Goal: Task Accomplishment & Management: Manage account settings

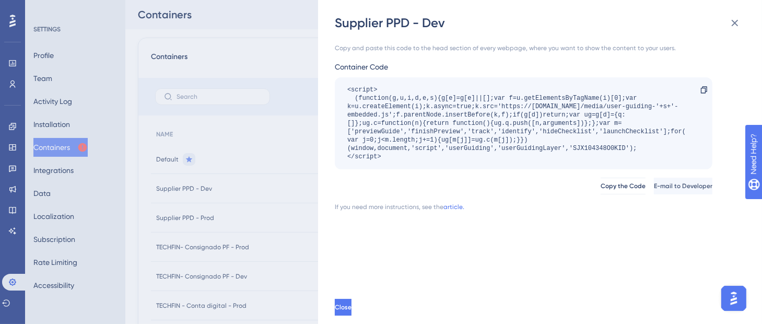
click at [8, 24] on div "Supplier PPD - Dev Copy and paste this code to the head section of every webpag…" at bounding box center [381, 162] width 762 height 324
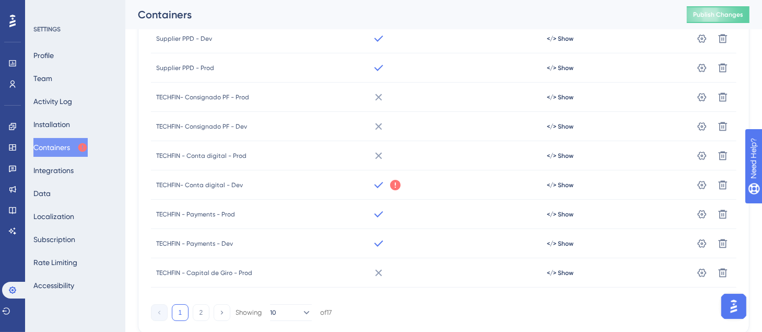
scroll to position [193, 0]
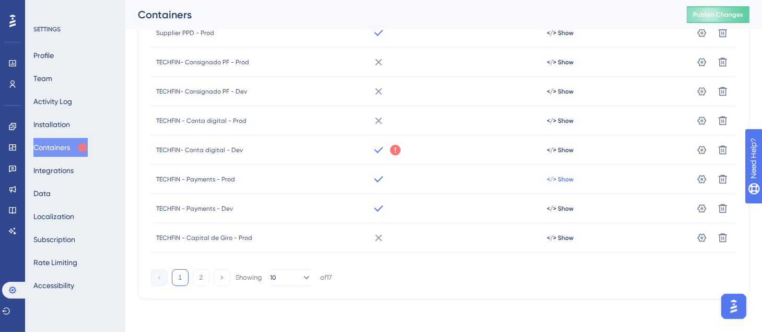
click at [552, 179] on span "</> Show" at bounding box center [560, 179] width 27 height 8
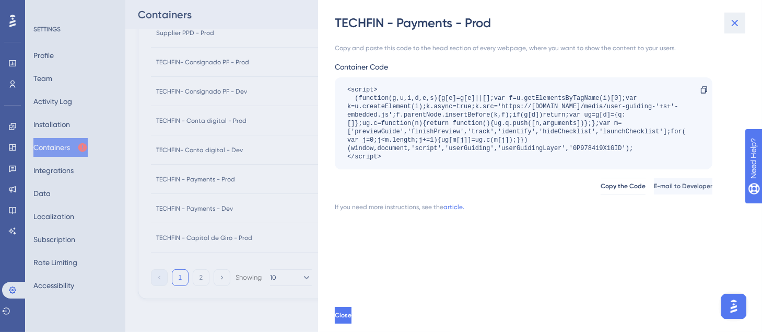
click at [736, 21] on icon at bounding box center [735, 23] width 13 height 13
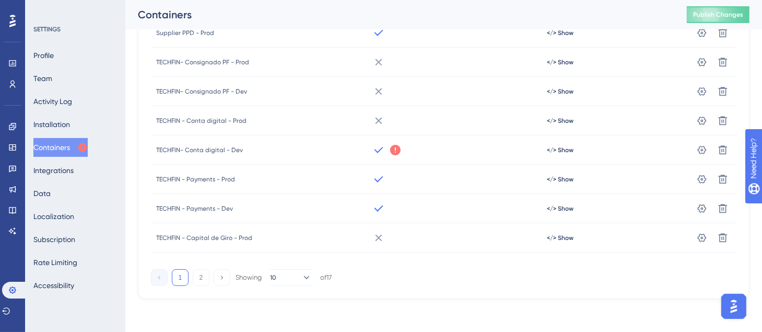
click at [15, 22] on icon at bounding box center [12, 21] width 6 height 14
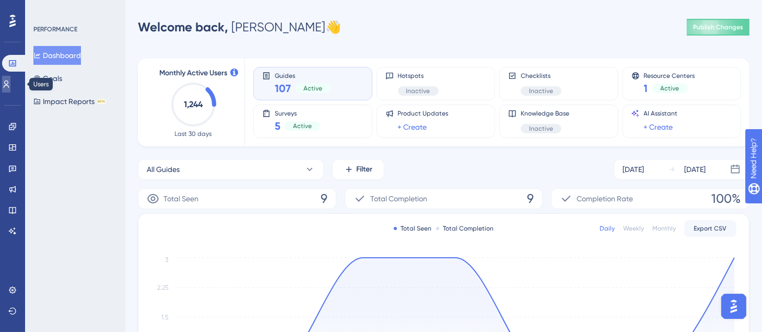
click at [7, 82] on link at bounding box center [6, 84] width 8 height 17
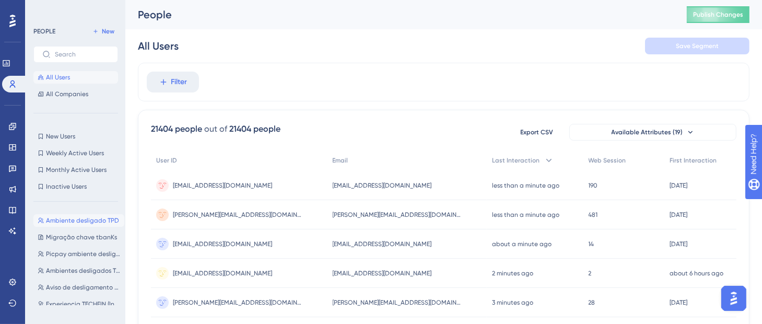
click at [66, 220] on span "Ambiente desligado TPD" at bounding box center [82, 220] width 73 height 8
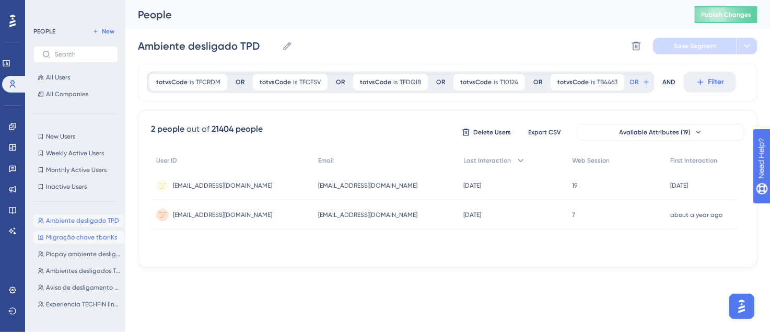
click at [62, 240] on span "Migração chave tbanKs" at bounding box center [81, 237] width 71 height 8
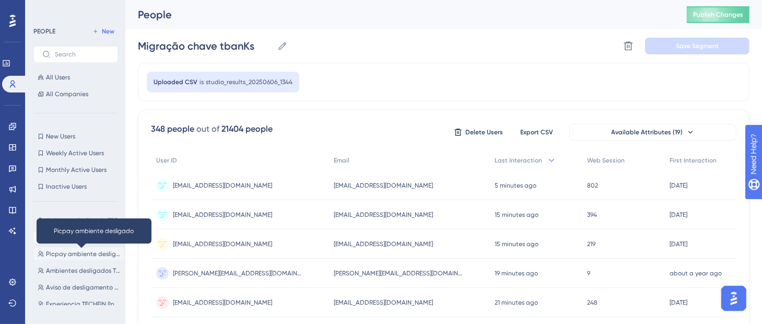
click at [56, 254] on span "Picpay ambiente desligado" at bounding box center [83, 254] width 74 height 8
type input "Picpay ambiente desligado"
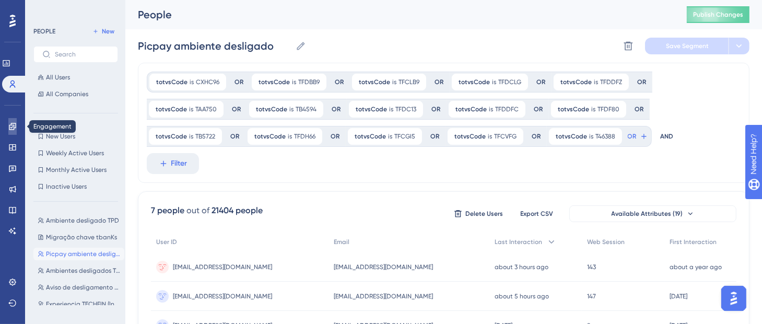
click at [14, 126] on icon at bounding box center [12, 126] width 7 height 7
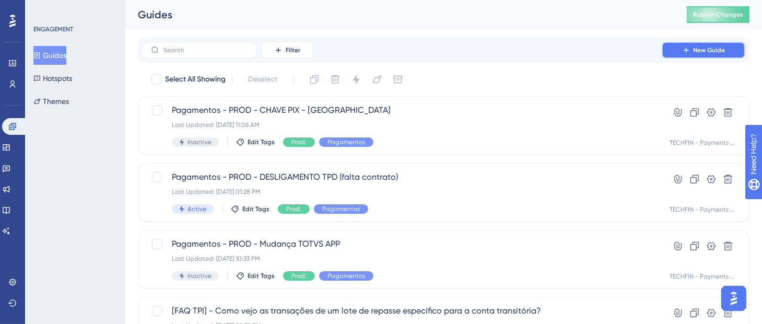
click at [711, 51] on span "New Guide" at bounding box center [710, 50] width 32 height 8
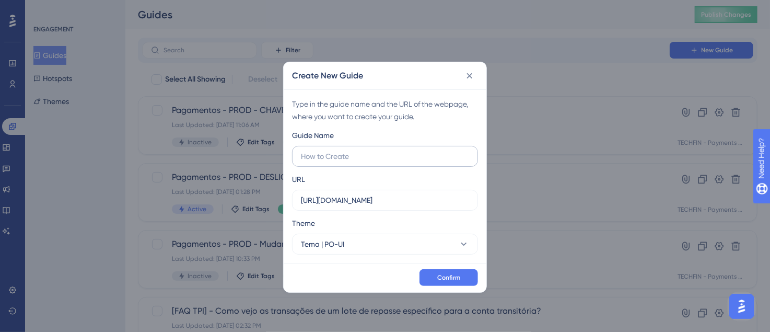
click at [352, 157] on input "text" at bounding box center [385, 155] width 168 height 11
type input "M"
type input "Pagamentos - PROD - Alteração de URL"
click at [332, 202] on input "[URL][DOMAIN_NAME]" at bounding box center [385, 199] width 168 height 11
drag, startPoint x: 324, startPoint y: 198, endPoint x: 361, endPoint y: 199, distance: 37.1
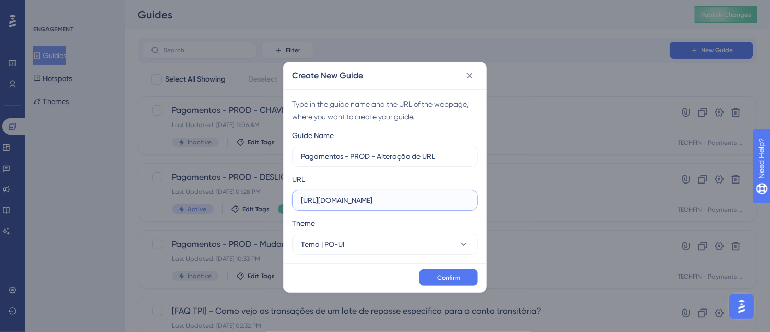
click at [361, 199] on input "[URL][DOMAIN_NAME]" at bounding box center [385, 199] width 168 height 11
click at [383, 203] on input "[URL][DOMAIN_NAME]" at bounding box center [385, 199] width 168 height 11
click at [445, 275] on span "Confirm" at bounding box center [448, 277] width 23 height 8
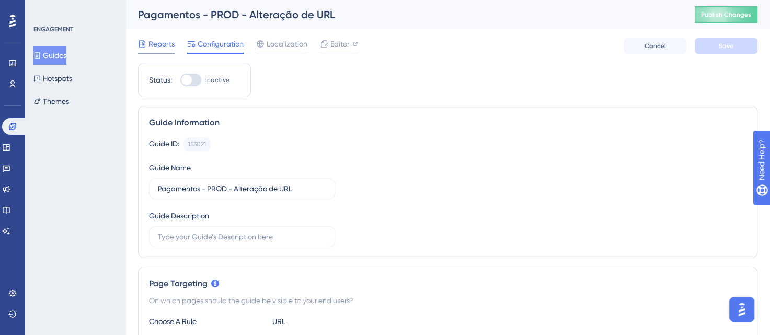
click at [155, 45] on span "Reports" at bounding box center [161, 44] width 26 height 13
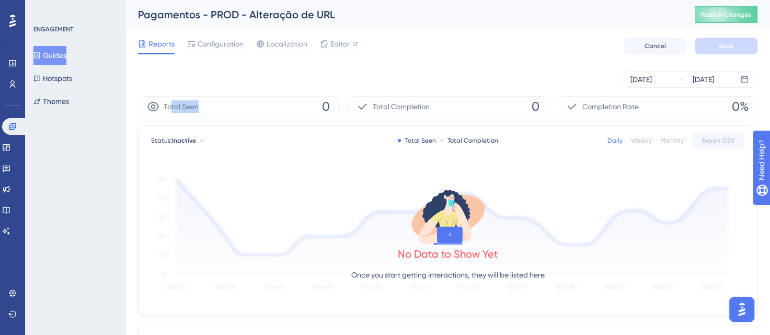
drag, startPoint x: 171, startPoint y: 106, endPoint x: 209, endPoint y: 107, distance: 37.6
click at [209, 107] on div "Total Seen 0" at bounding box center [238, 106] width 201 height 21
drag, startPoint x: 389, startPoint y: 106, endPoint x: 449, endPoint y: 112, distance: 60.4
click at [449, 112] on div "Total Completion 0" at bounding box center [447, 106] width 201 height 21
click at [217, 48] on span "Configuration" at bounding box center [221, 44] width 46 height 13
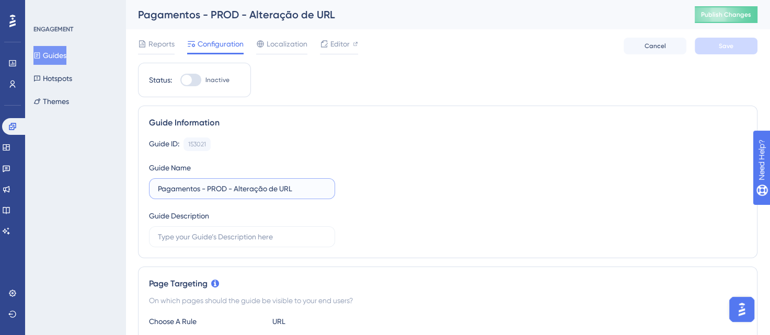
drag, startPoint x: 168, startPoint y: 188, endPoint x: 311, endPoint y: 193, distance: 143.3
click at [311, 193] on input "Pagamentos - PROD - Alteração de URL" at bounding box center [242, 188] width 168 height 11
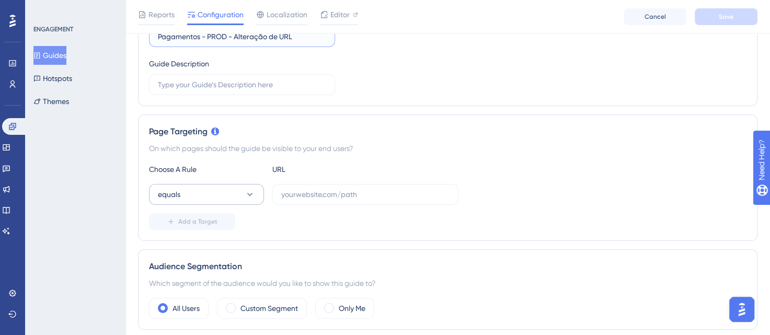
scroll to position [157, 0]
click at [249, 193] on icon at bounding box center [250, 193] width 6 height 3
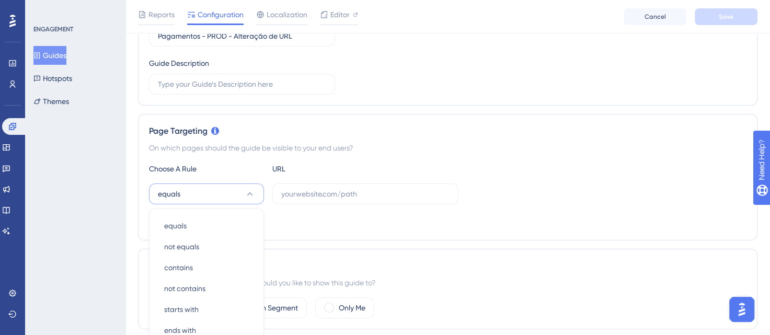
scroll to position [275, 0]
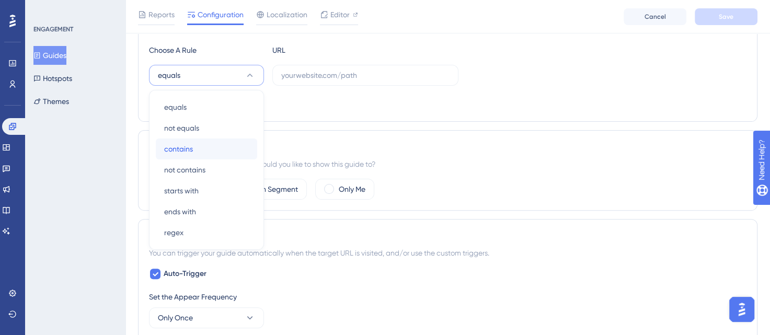
click at [186, 150] on span "contains" at bounding box center [178, 149] width 29 height 13
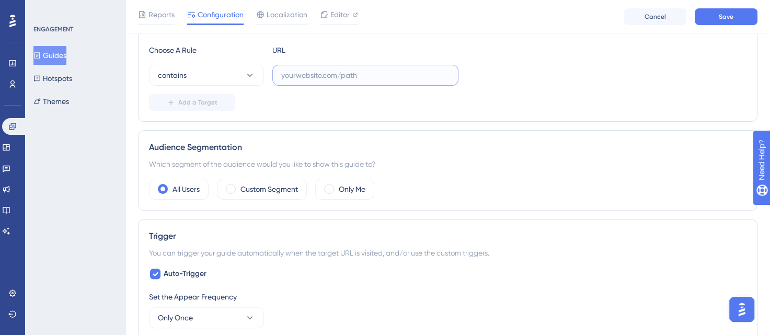
click at [291, 75] on input "text" at bounding box center [365, 75] width 168 height 11
type input "I"
drag, startPoint x: 148, startPoint y: 146, endPoint x: 248, endPoint y: 149, distance: 99.9
click at [248, 149] on div "Audience Segmentation Which segment of the audience would you like to show this…" at bounding box center [447, 170] width 619 height 80
click at [230, 188] on span at bounding box center [231, 189] width 10 height 10
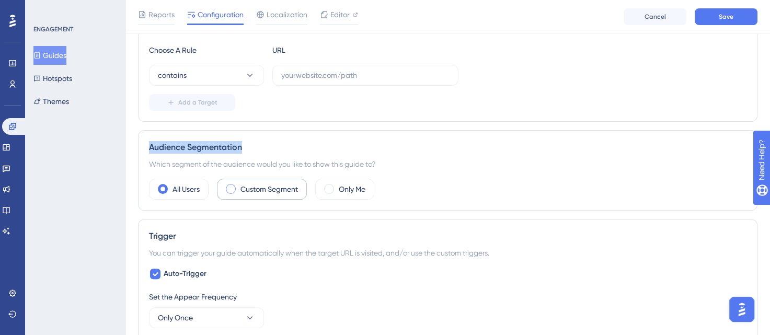
click at [239, 186] on input "radio" at bounding box center [239, 186] width 0 height 0
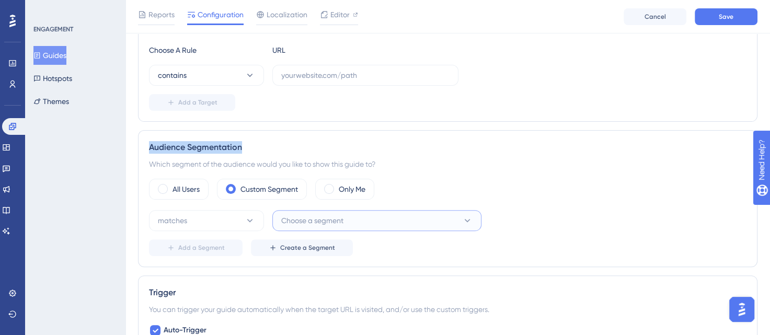
click at [338, 223] on span "Choose a segment" at bounding box center [312, 220] width 62 height 13
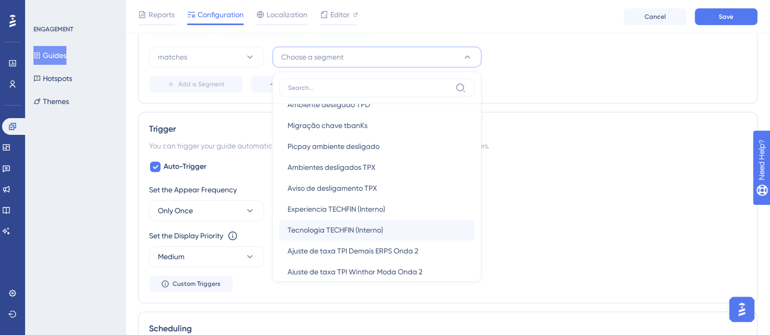
scroll to position [0, 0]
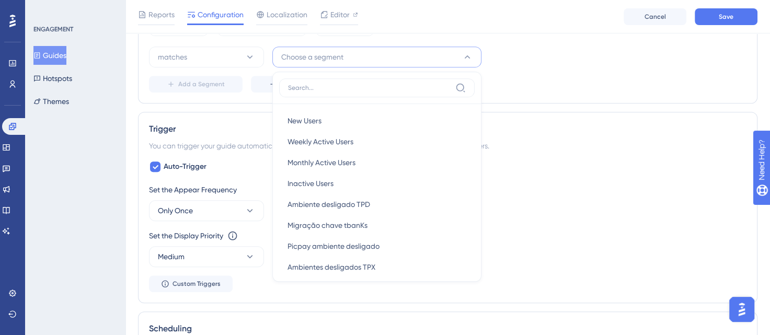
click at [508, 89] on div "Add a Segment Create a Segment" at bounding box center [447, 84] width 597 height 17
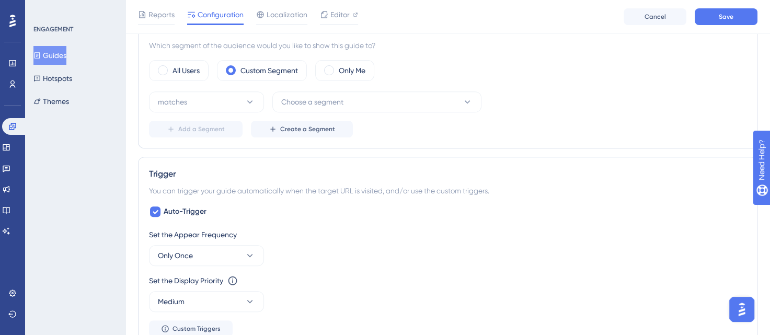
scroll to position [282, 0]
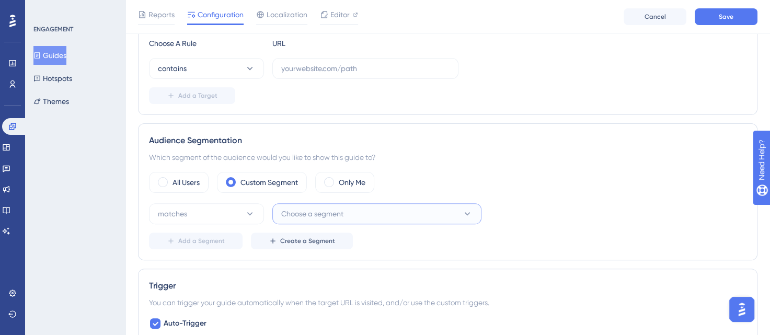
click at [318, 213] on span "Choose a segment" at bounding box center [312, 213] width 62 height 13
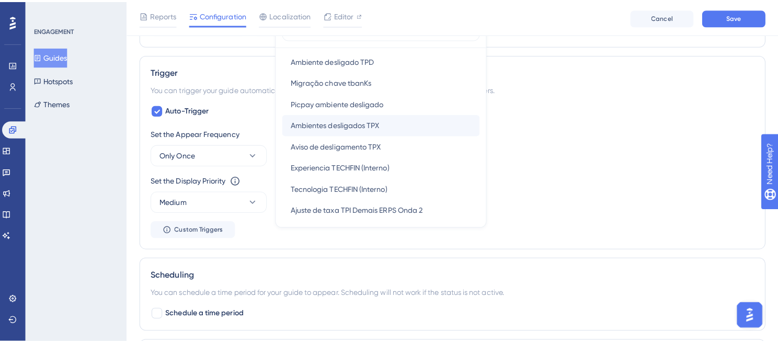
scroll to position [105, 0]
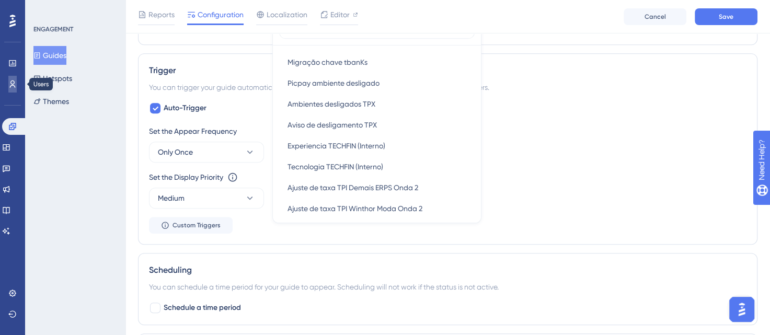
click at [8, 84] on icon at bounding box center [12, 84] width 8 height 8
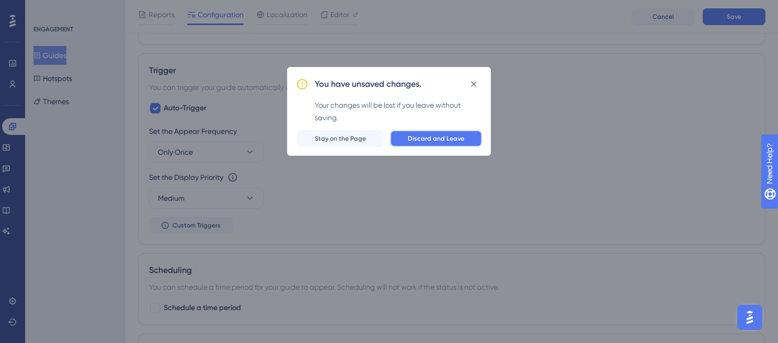
click at [425, 137] on span "Discard and Leave" at bounding box center [436, 138] width 56 height 8
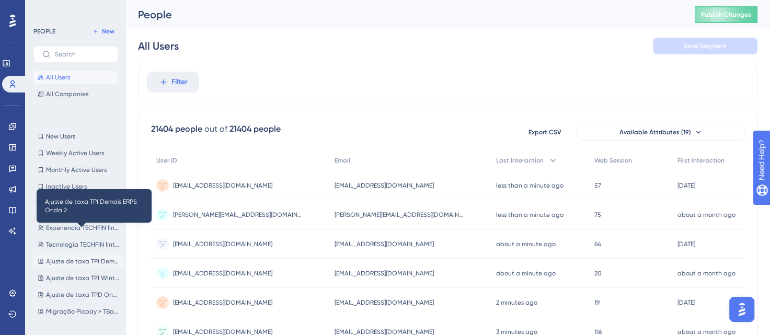
scroll to position [52, 0]
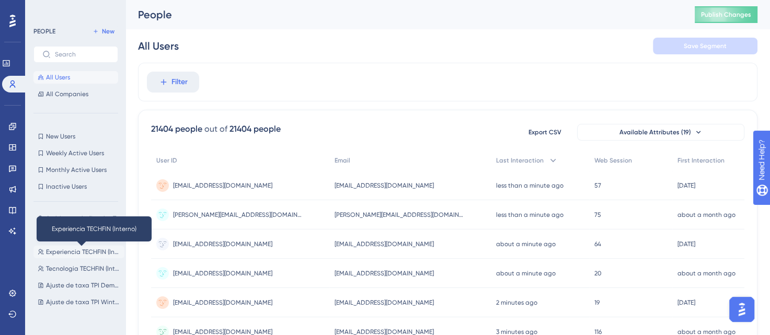
click at [59, 251] on span "Experiencia TECHFIN (Interno)" at bounding box center [83, 252] width 74 height 8
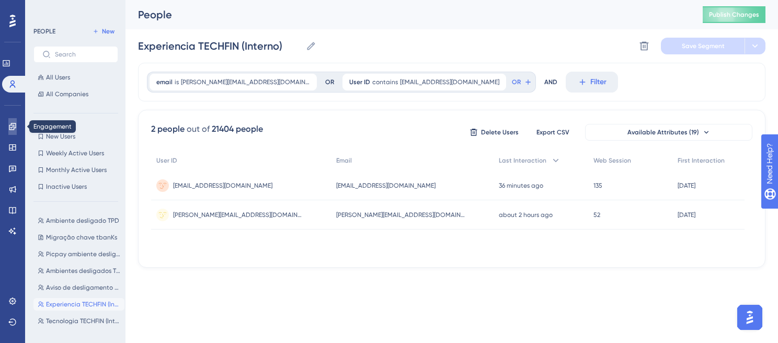
click at [8, 130] on icon at bounding box center [12, 126] width 8 height 8
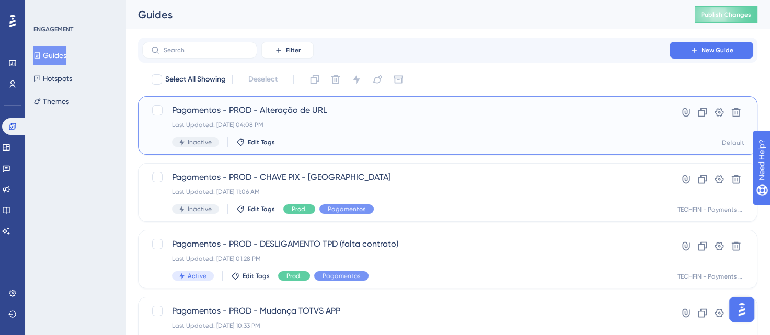
click at [362, 133] on div "Pagamentos - PROD - Alteração de URL Last Updated: [DATE] 04:08 PM Inactive Edi…" at bounding box center [406, 125] width 468 height 43
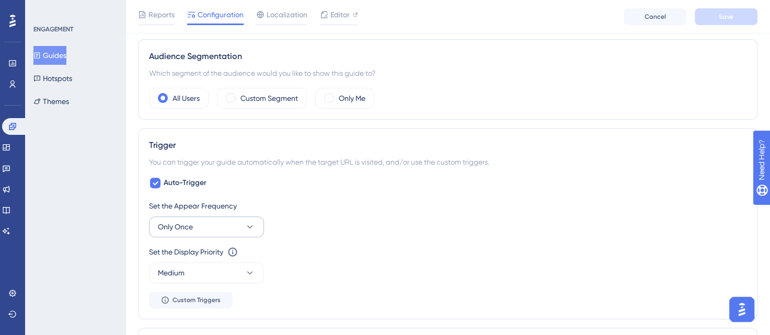
scroll to position [418, 0]
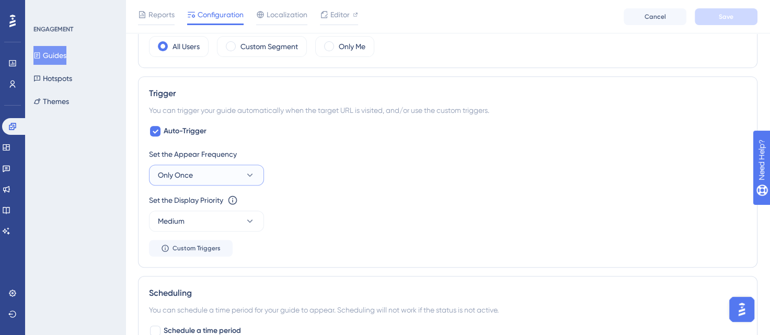
click at [249, 174] on icon at bounding box center [250, 174] width 6 height 3
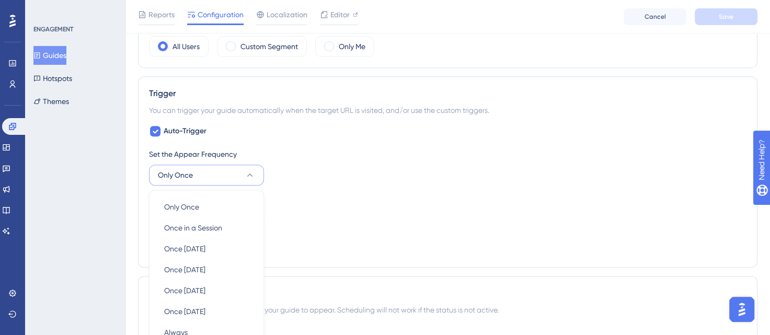
scroll to position [518, 0]
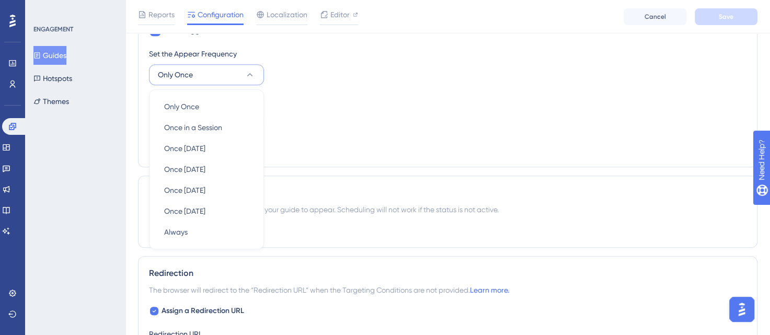
click at [294, 65] on div "Set the Appear Frequency Only Once Only Once Only Once Once in a Session Once i…" at bounding box center [447, 67] width 597 height 38
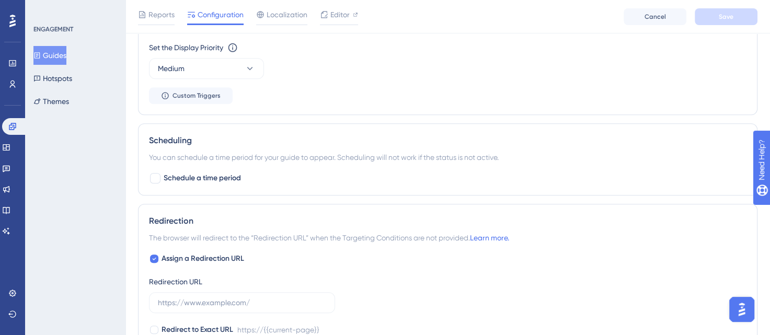
scroll to position [466, 0]
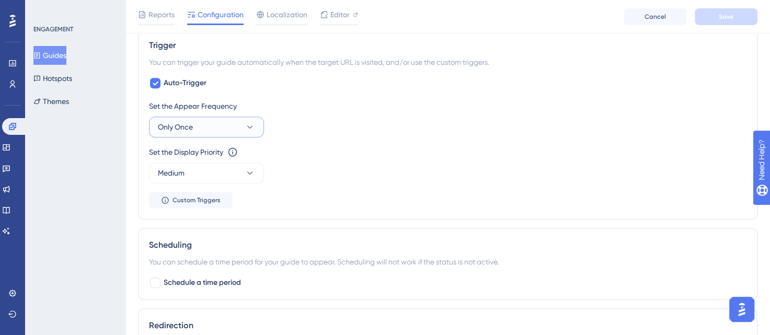
click at [172, 124] on span "Only Once" at bounding box center [175, 127] width 35 height 13
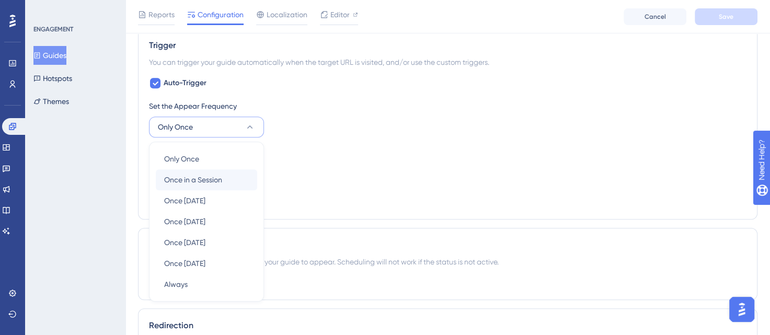
scroll to position [518, 0]
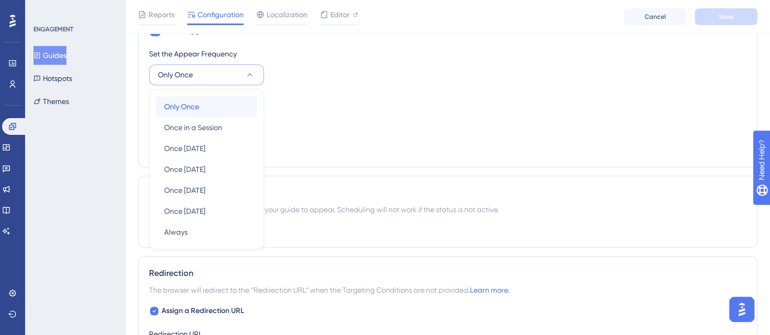
click at [184, 105] on span "Only Once" at bounding box center [181, 106] width 35 height 13
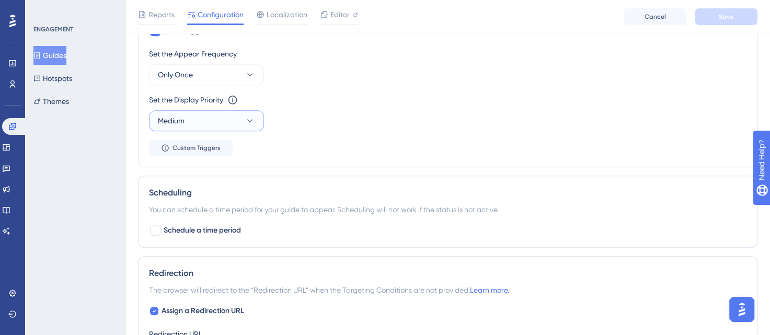
click at [198, 123] on button "Medium" at bounding box center [206, 120] width 115 height 21
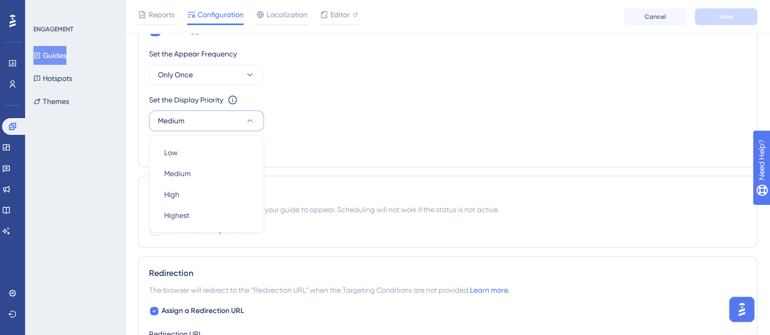
click at [327, 114] on div "Set the Display Priority This option will set the display priority between auto…" at bounding box center [447, 113] width 597 height 38
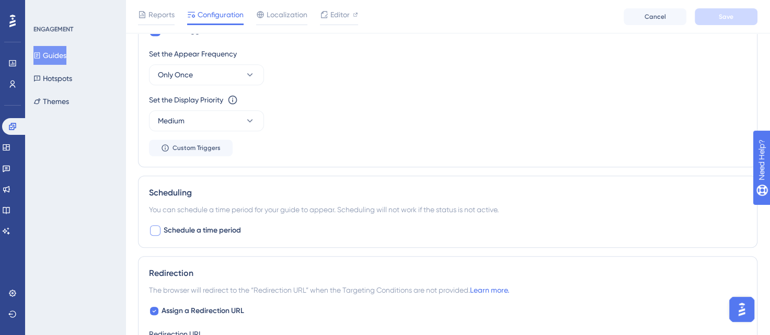
click at [154, 227] on div at bounding box center [155, 230] width 10 height 10
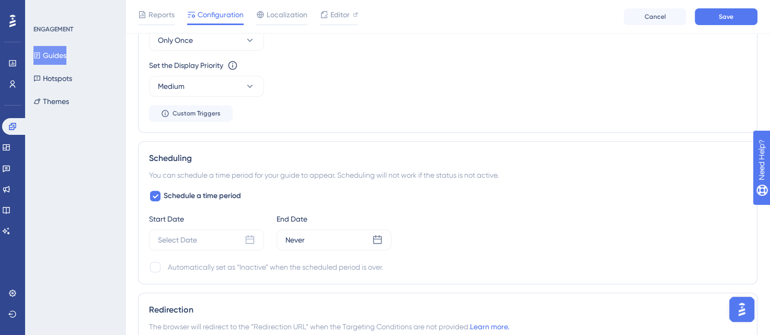
scroll to position [571, 0]
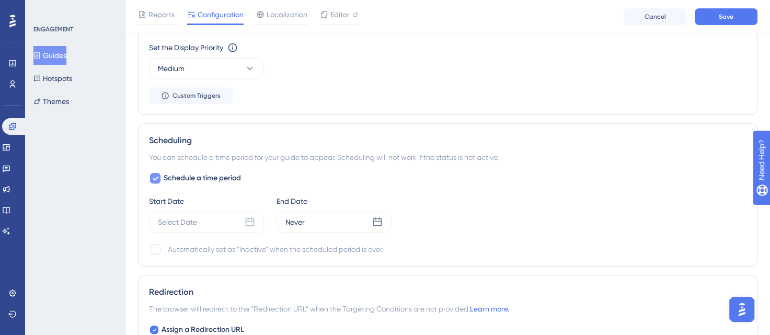
click at [157, 174] on icon at bounding box center [155, 178] width 6 height 8
checkbox input "false"
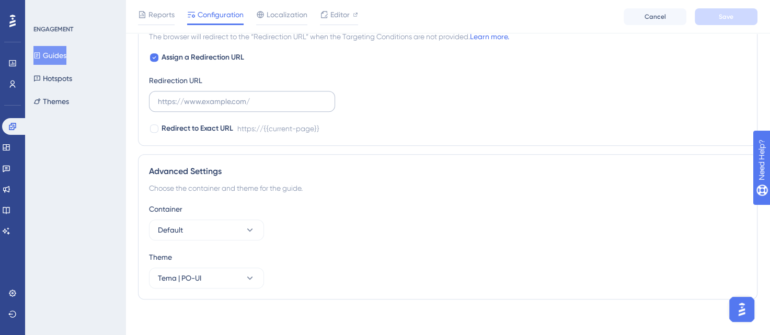
scroll to position [776, 0]
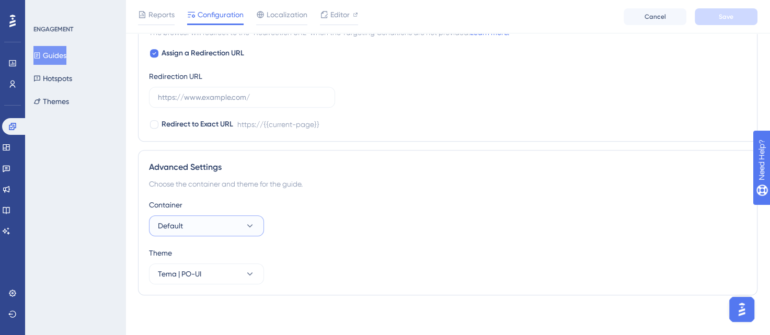
click at [249, 227] on icon at bounding box center [250, 226] width 10 height 10
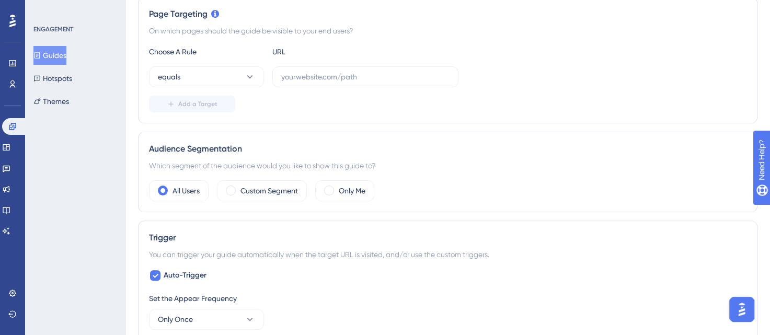
scroll to position [0, 0]
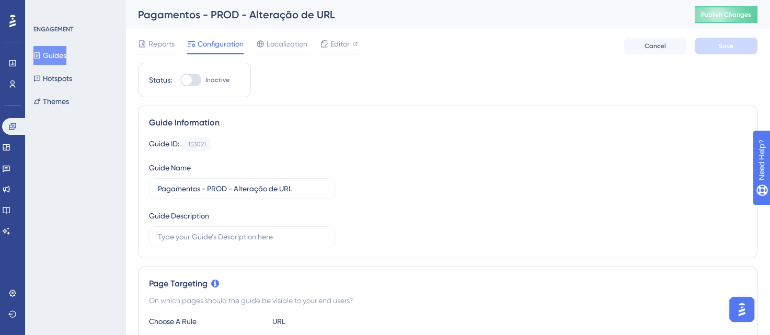
click at [56, 56] on button "Guides" at bounding box center [49, 55] width 33 height 19
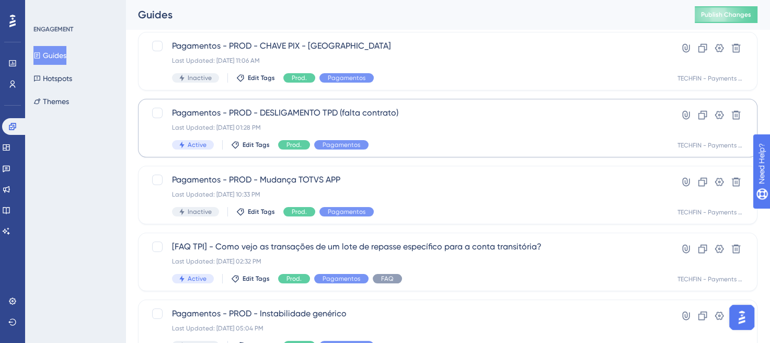
scroll to position [157, 0]
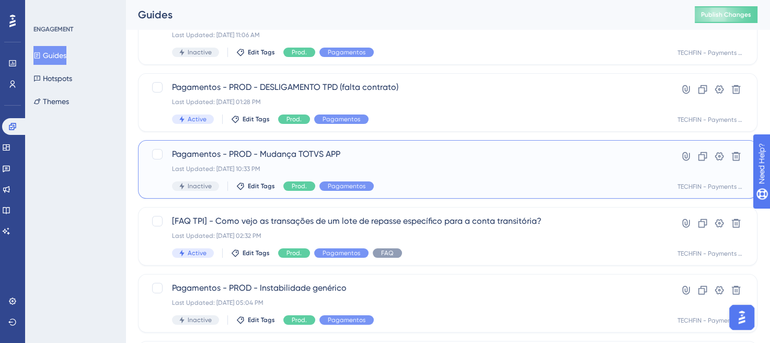
click at [397, 165] on div "Last Updated: [DATE] 10:33 PM" at bounding box center [406, 169] width 468 height 8
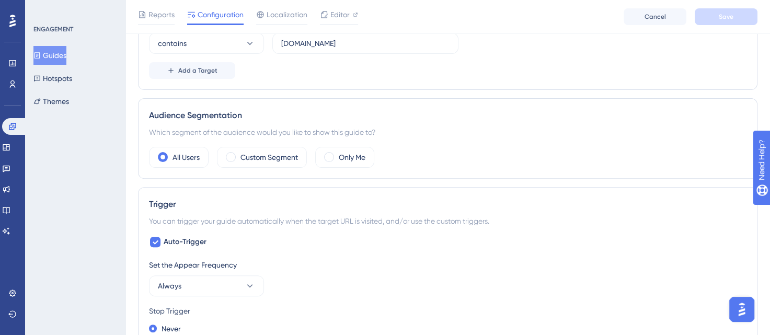
scroll to position [82, 0]
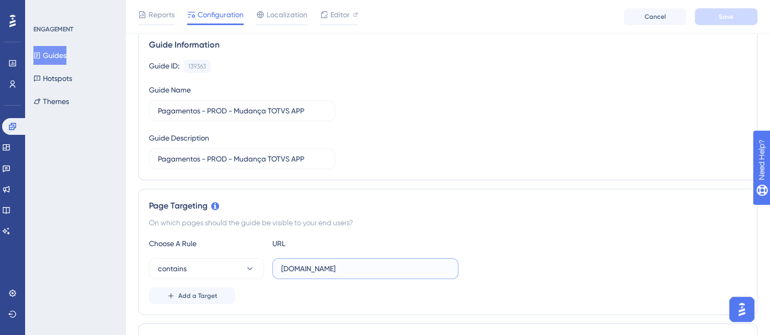
drag, startPoint x: 296, startPoint y: 270, endPoint x: 372, endPoint y: 264, distance: 76.6
click at [372, 264] on input "[DOMAIN_NAME]" at bounding box center [365, 268] width 168 height 11
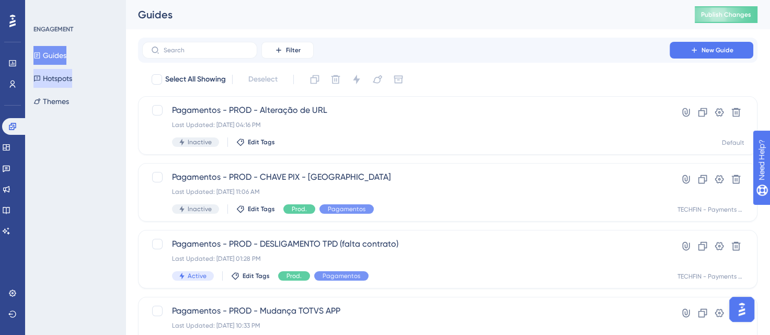
click at [54, 82] on button "Hotspots" at bounding box center [52, 78] width 39 height 19
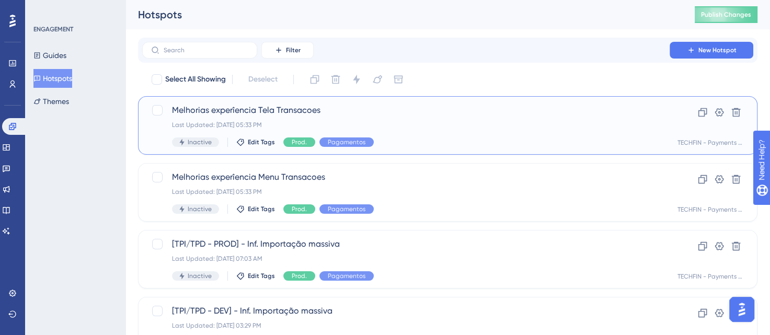
click at [426, 135] on div "Melhorias experîencia Tela Transacoes Last Updated: [DATE] 05:33 PM Inactive Ed…" at bounding box center [406, 125] width 468 height 43
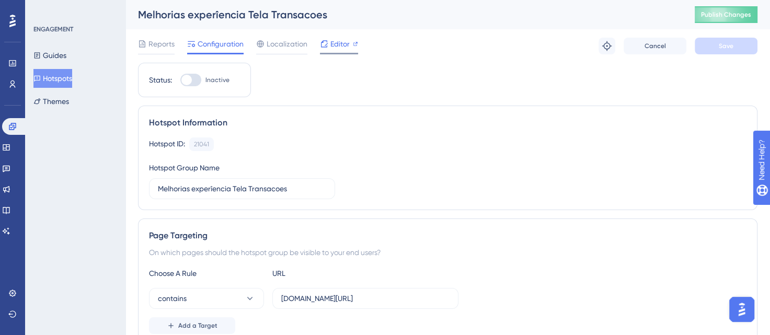
click at [332, 45] on span "Editor" at bounding box center [339, 44] width 19 height 13
click at [55, 103] on button "Themes" at bounding box center [51, 101] width 36 height 19
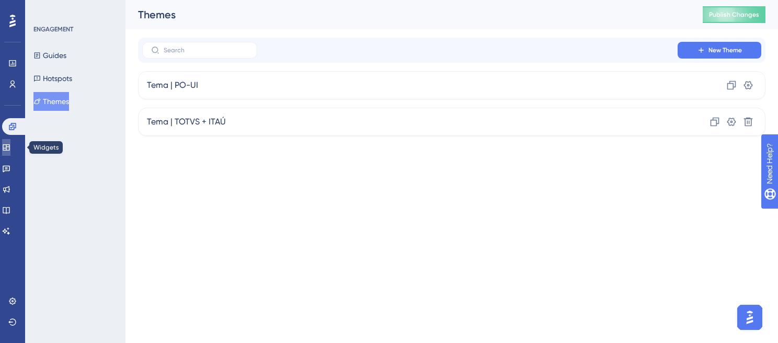
click at [10, 146] on icon at bounding box center [6, 147] width 8 height 8
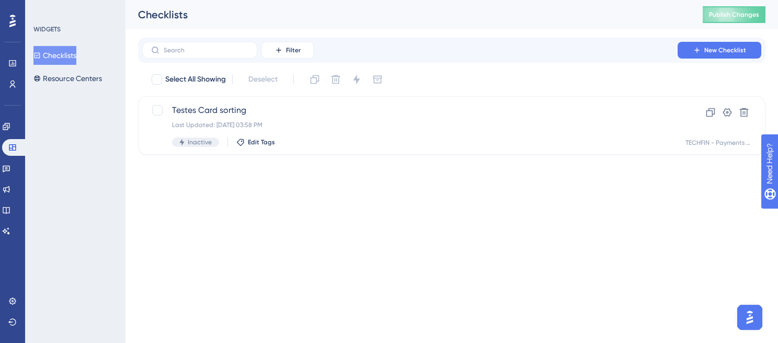
click at [75, 55] on button "Checklists" at bounding box center [54, 55] width 43 height 19
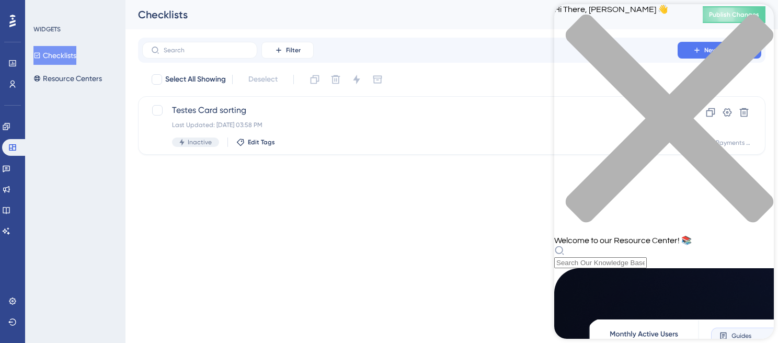
click at [463, 0] on html "Performance Users Engagement Widgets Feedback Product Updates Knowledge Base AI…" at bounding box center [389, 0] width 778 height 0
click at [9, 149] on icon at bounding box center [12, 147] width 7 height 6
click at [57, 50] on button "Checklists" at bounding box center [54, 55] width 43 height 19
click at [50, 29] on div "WIDGETS" at bounding box center [46, 29] width 27 height 8
click at [70, 78] on button "Resource Centers" at bounding box center [67, 78] width 68 height 19
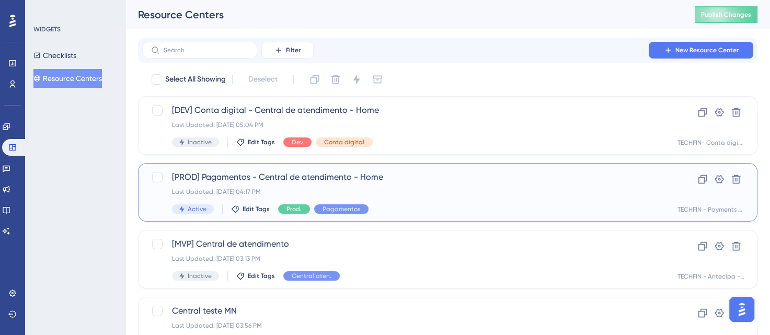
click at [376, 199] on div "[PROD] Pagamentos - Central de atendimento - Home Last Updated: [DATE] 04:17 PM…" at bounding box center [406, 192] width 468 height 43
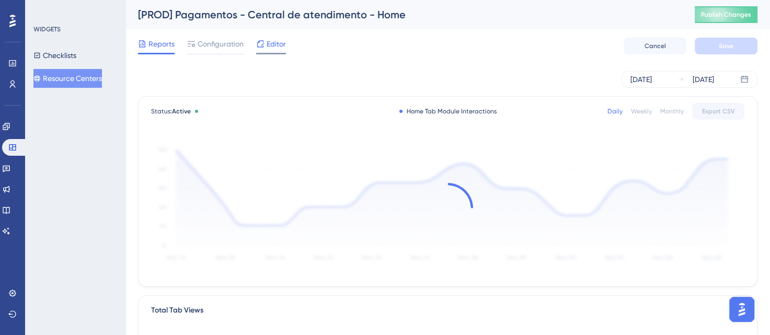
click at [272, 47] on span "Editor" at bounding box center [276, 44] width 19 height 13
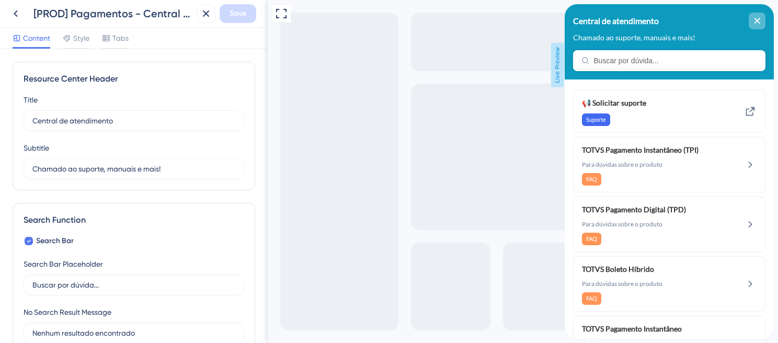
click at [759, 19] on icon "close resource center" at bounding box center [757, 21] width 6 height 6
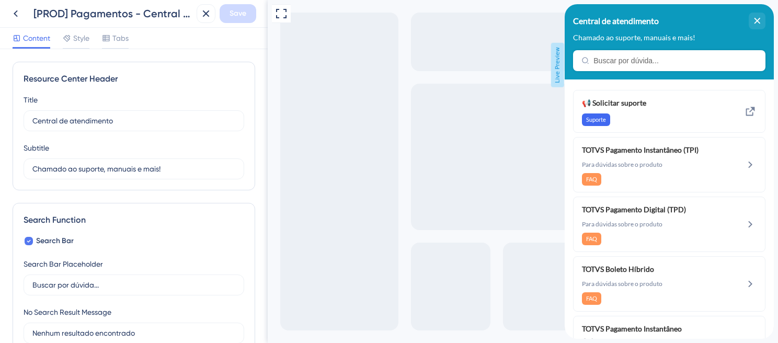
click at [682, 169] on span "Para dúvidas sobre o produto" at bounding box center [652, 164] width 140 height 8
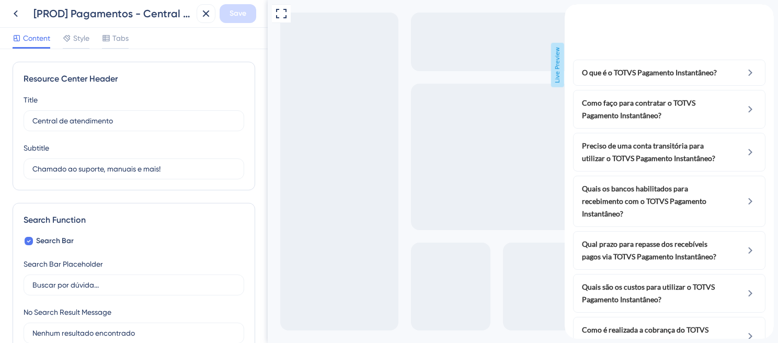
click at [573, 13] on icon "back to header" at bounding box center [568, 8] width 8 height 8
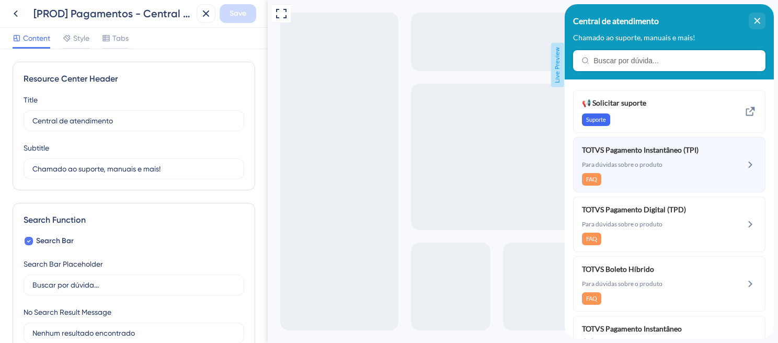
click at [642, 156] on span "TOTVS Pagamento Instantâneo (TPI)" at bounding box center [643, 150] width 123 height 13
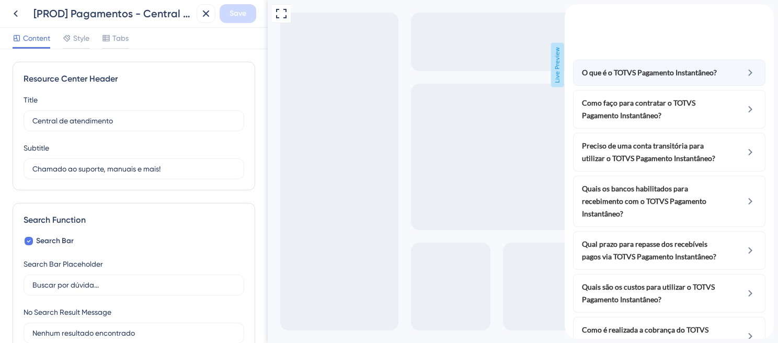
click at [665, 79] on span "O que é o TOTVS Pagamento Instantâneo?" at bounding box center [649, 72] width 135 height 13
drag, startPoint x: 744, startPoint y: 90, endPoint x: 739, endPoint y: 92, distance: 5.8
click at [744, 79] on icon at bounding box center [750, 72] width 13 height 13
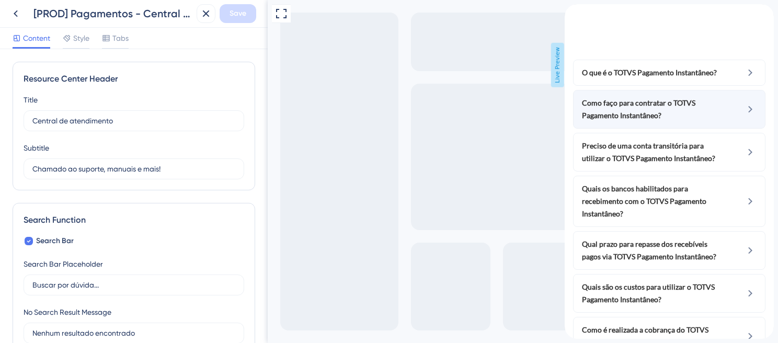
click at [744, 115] on icon at bounding box center [750, 109] width 13 height 13
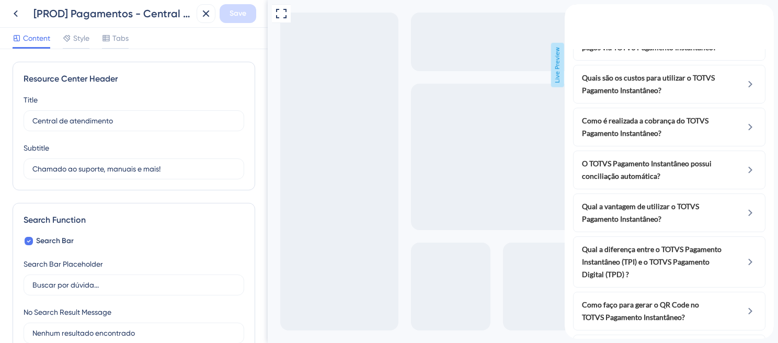
scroll to position [52, 0]
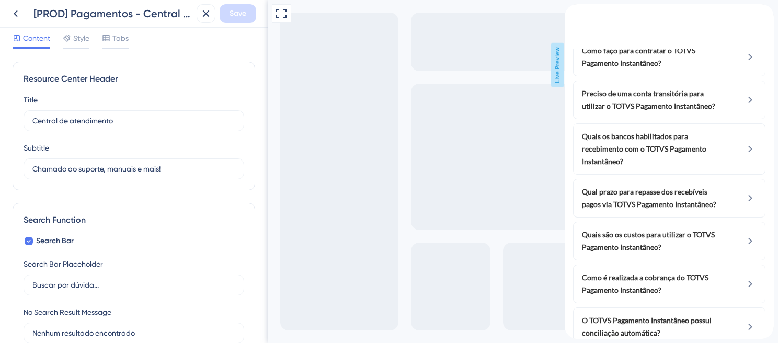
click at [573, 13] on icon "back to header" at bounding box center [568, 8] width 8 height 8
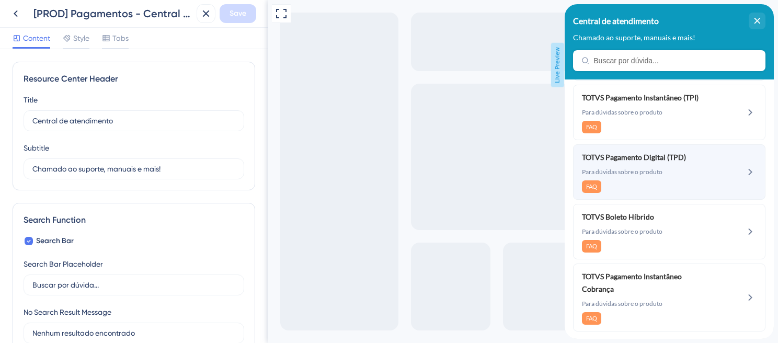
click at [613, 176] on span "Para dúvidas sobre o produto" at bounding box center [652, 172] width 140 height 8
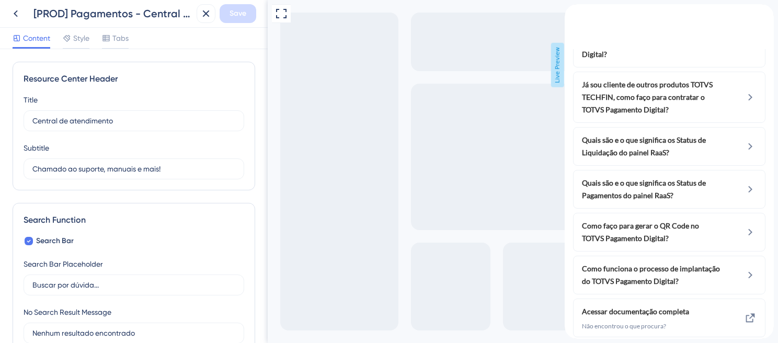
scroll to position [857, 0]
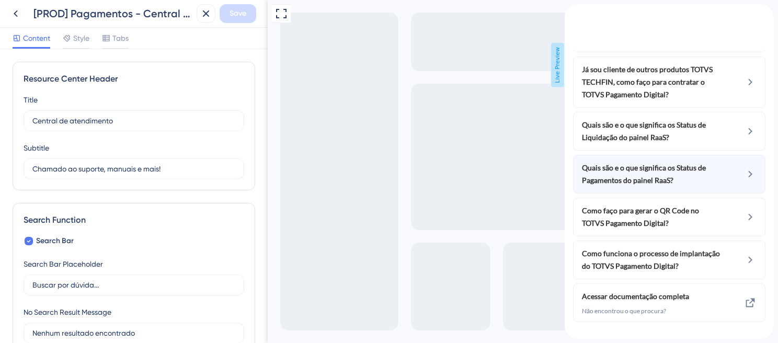
click at [612, 161] on span "Quais são e o que significa os Status de Pagamentos do painel RaaS?" at bounding box center [652, 173] width 140 height 25
click at [748, 171] on icon at bounding box center [750, 174] width 4 height 7
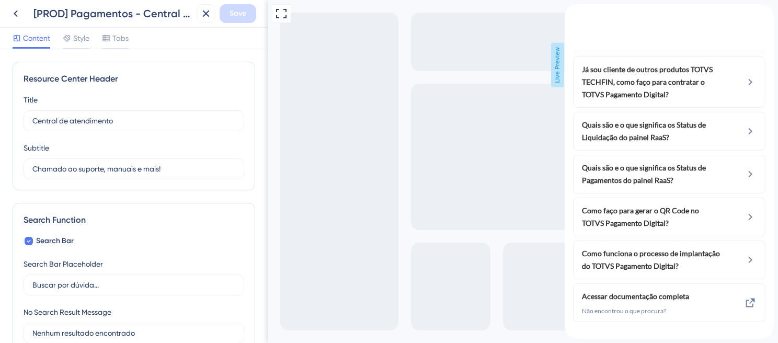
click at [573, 13] on icon "back to header" at bounding box center [568, 8] width 8 height 8
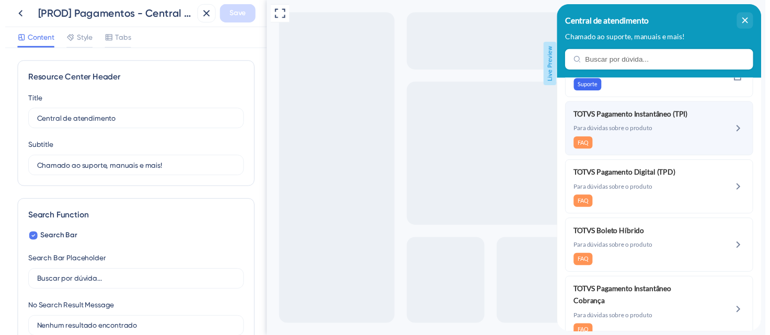
scroll to position [0, 0]
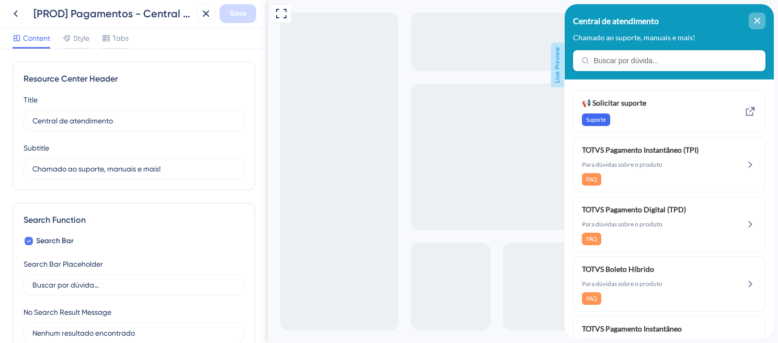
click at [761, 19] on div "close resource center" at bounding box center [756, 21] width 17 height 17
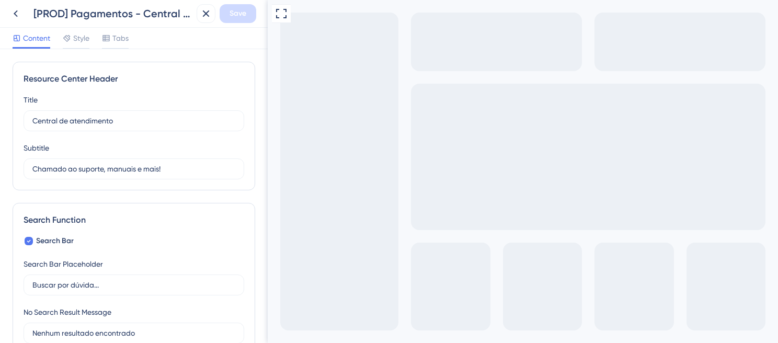
click at [0, 12] on div "[PROD] Pagamentos - Central de atendimento - Home Save" at bounding box center [134, 14] width 268 height 28
click at [17, 15] on icon at bounding box center [15, 13] width 13 height 13
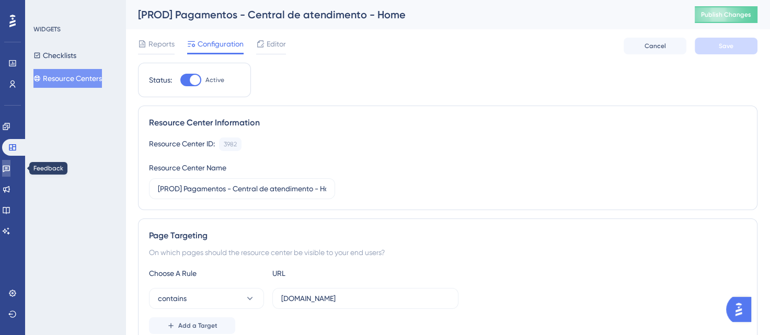
click at [10, 167] on icon at bounding box center [6, 168] width 8 height 8
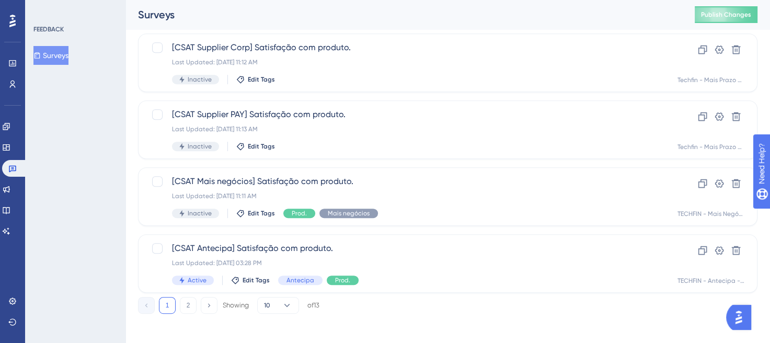
scroll to position [468, 0]
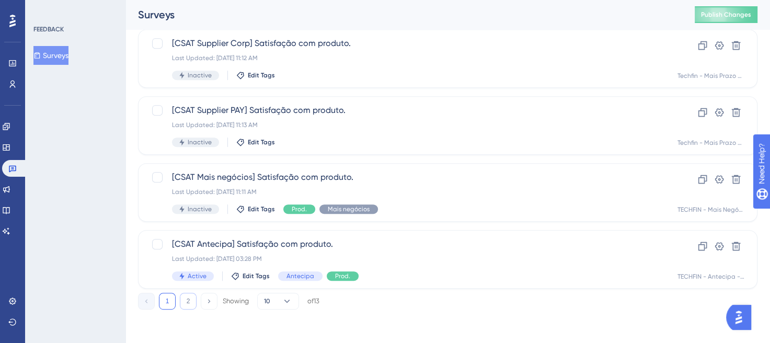
click at [190, 300] on button "2" at bounding box center [188, 301] width 17 height 17
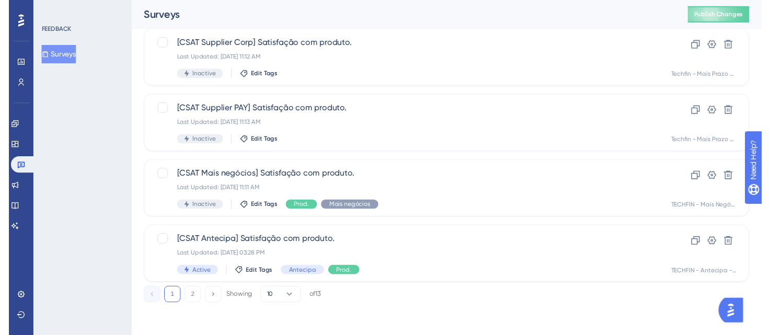
scroll to position [0, 0]
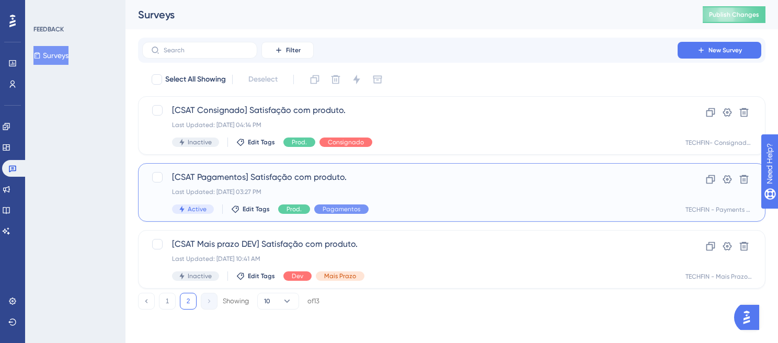
click at [399, 190] on div "Last Updated: [DATE] 03:27 PM" at bounding box center [410, 192] width 476 height 8
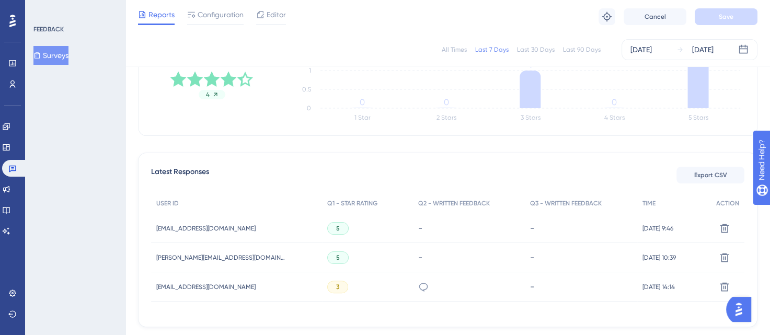
scroll to position [255, 0]
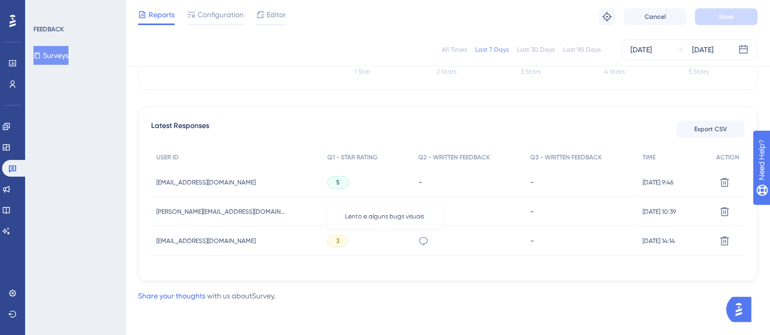
click at [419, 239] on icon at bounding box center [423, 241] width 9 height 8
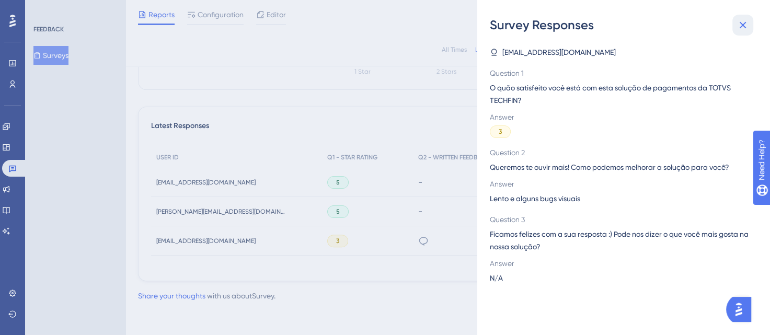
click at [746, 22] on icon at bounding box center [742, 25] width 13 height 13
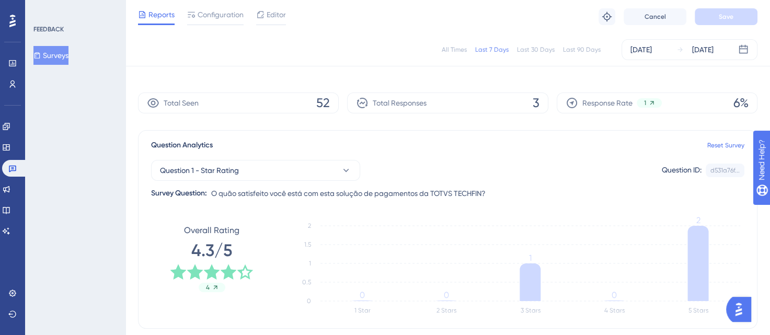
scroll to position [0, 0]
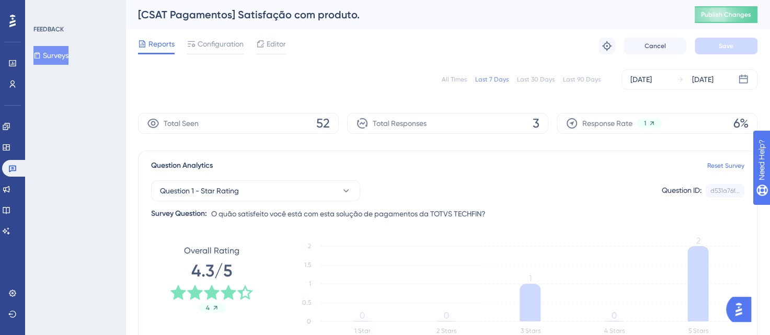
click at [578, 78] on div "Last 90 Days" at bounding box center [582, 79] width 38 height 8
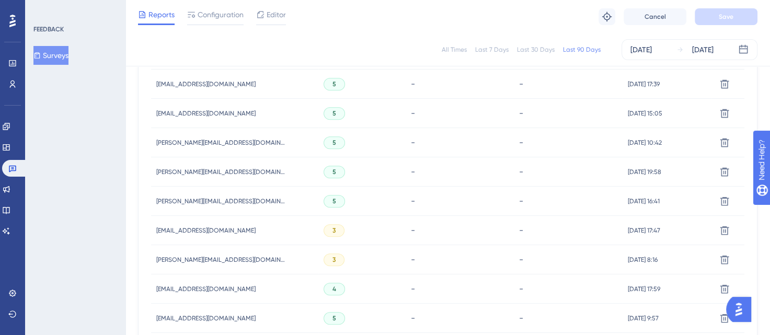
scroll to position [773, 0]
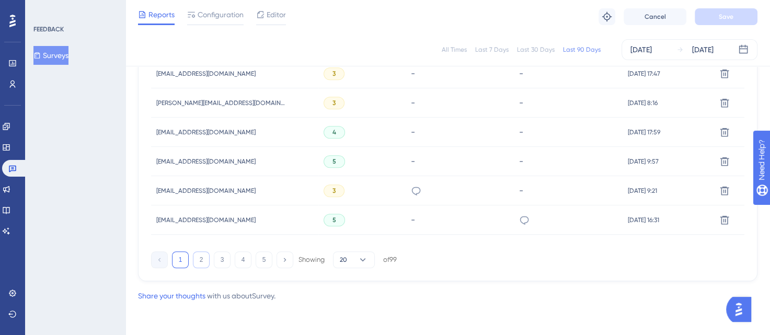
click at [196, 260] on button "2" at bounding box center [201, 259] width 17 height 17
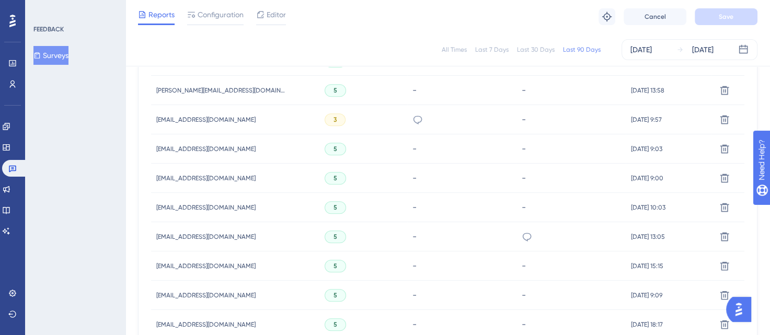
scroll to position [460, 0]
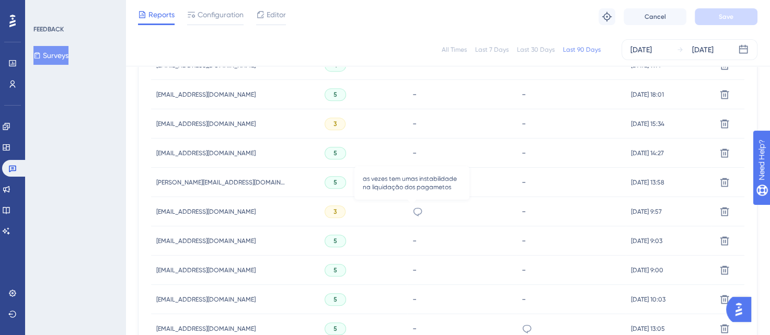
click at [412, 210] on icon at bounding box center [417, 211] width 10 height 10
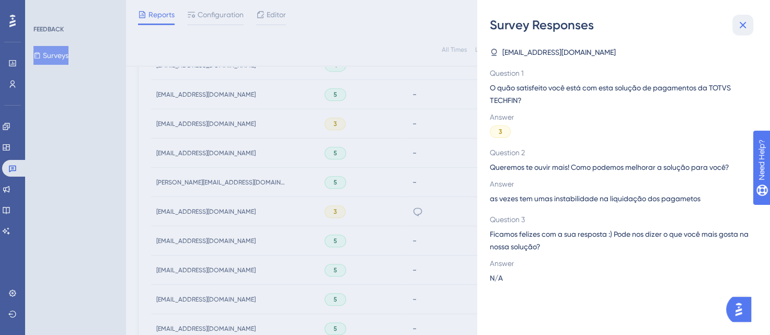
click at [743, 26] on icon at bounding box center [742, 25] width 7 height 7
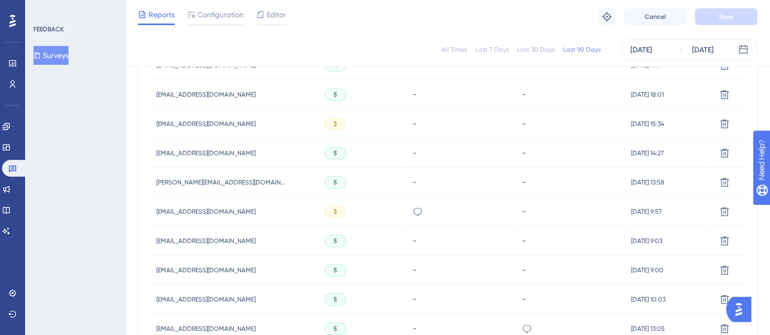
click at [90, 125] on div "FEEDBACK Surveys" at bounding box center [75, 167] width 100 height 335
click at [278, 16] on span "Editor" at bounding box center [276, 14] width 19 height 13
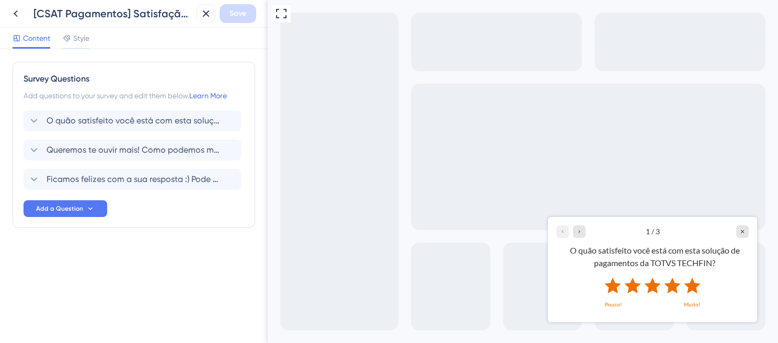
click at [690, 287] on icon "Rate 5 star" at bounding box center [692, 285] width 16 height 16
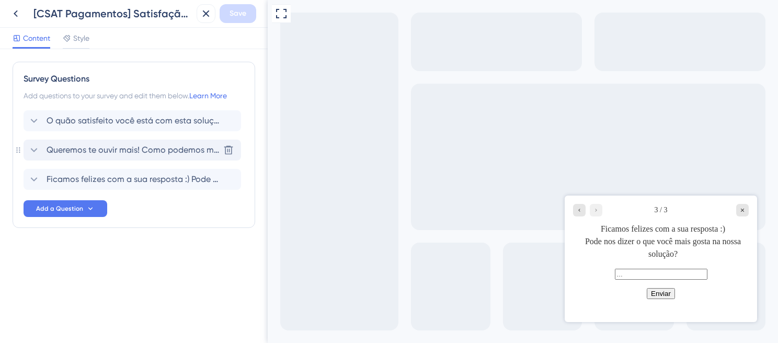
click at [30, 149] on icon at bounding box center [34, 150] width 13 height 13
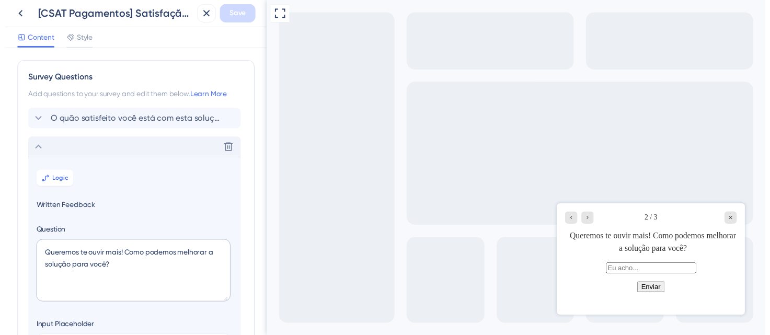
scroll to position [90, 0]
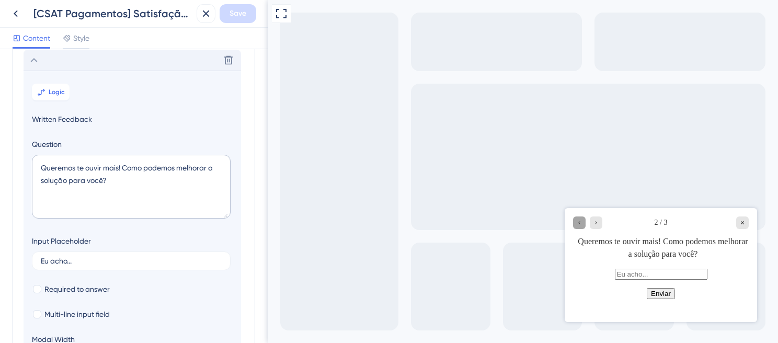
click at [581, 225] on icon "Go to Question 1" at bounding box center [579, 222] width 6 height 6
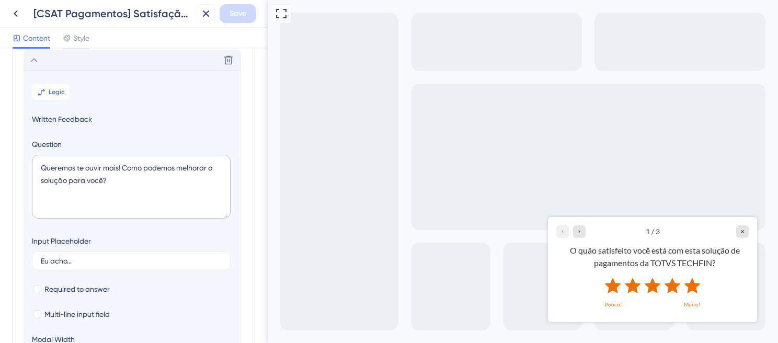
click at [632, 283] on icon "Rate 2 star" at bounding box center [632, 285] width 16 height 16
drag, startPoint x: 44, startPoint y: 167, endPoint x: 159, endPoint y: 182, distance: 115.9
click at [159, 182] on textarea "Queremos te ouvir mais! Como podemos melhorar a solução para você?" at bounding box center [131, 187] width 199 height 64
click at [166, 186] on textarea "Queremos te ouvir mais! Como podemos melhorar a solução para você?" at bounding box center [131, 187] width 199 height 64
click at [160, 184] on textarea "Queremos te ouvir mais! Como podemos melhorar a solução para você?" at bounding box center [131, 187] width 199 height 64
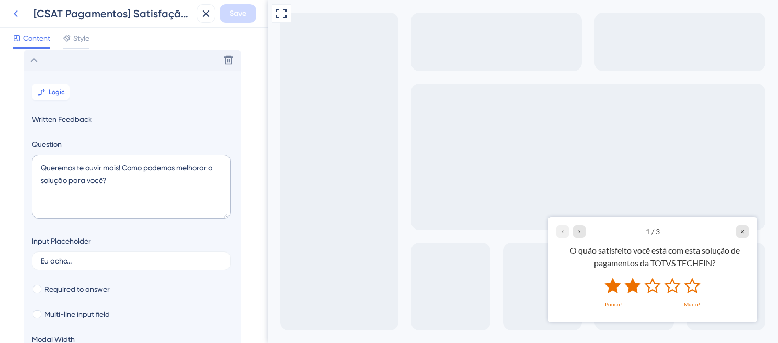
click at [18, 17] on icon at bounding box center [15, 13] width 13 height 13
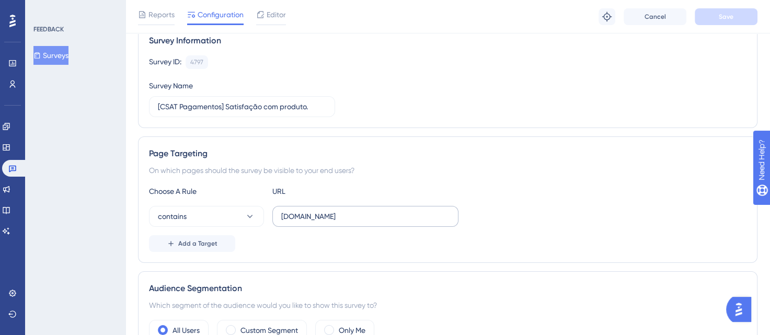
scroll to position [105, 0]
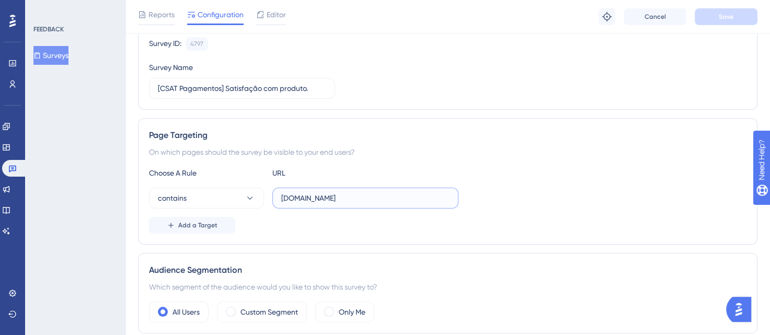
drag, startPoint x: 389, startPoint y: 194, endPoint x: 269, endPoint y: 190, distance: 120.3
click at [269, 190] on div "contains [DOMAIN_NAME]" at bounding box center [303, 198] width 309 height 21
click at [507, 207] on div "contains [DOMAIN_NAME]" at bounding box center [447, 198] width 597 height 21
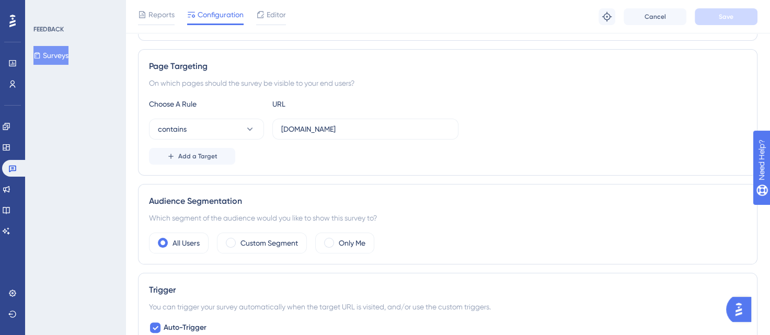
scroll to position [77, 0]
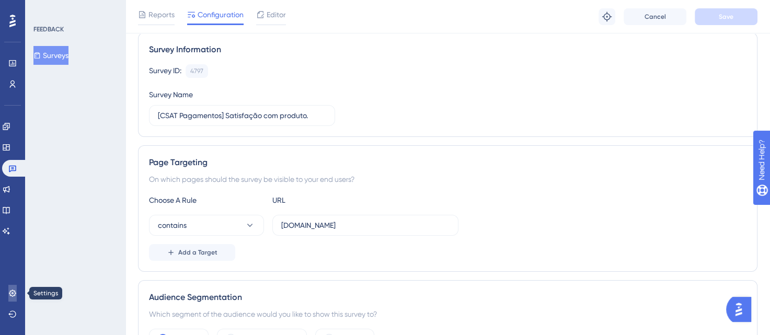
click at [10, 292] on icon at bounding box center [12, 292] width 7 height 7
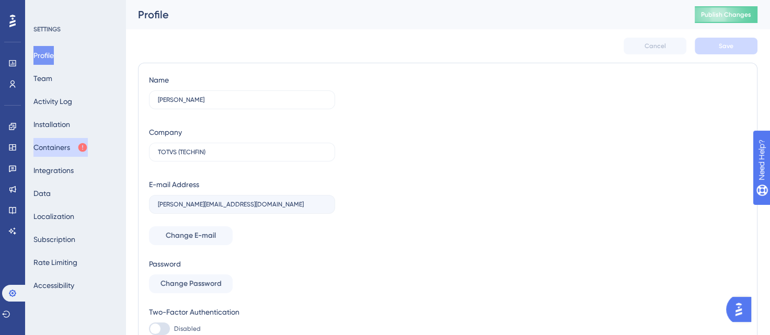
click at [59, 148] on button "Containers" at bounding box center [60, 147] width 54 height 19
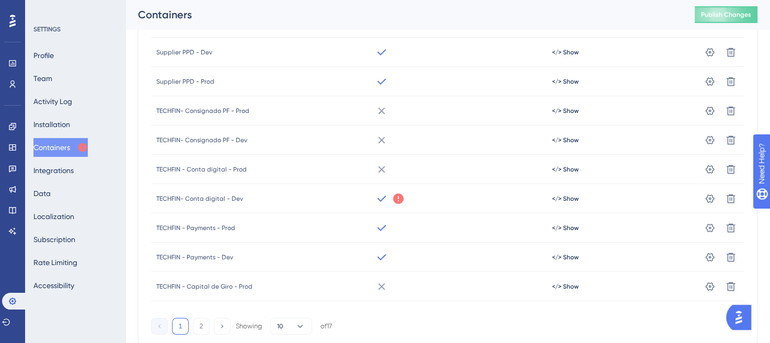
scroll to position [157, 0]
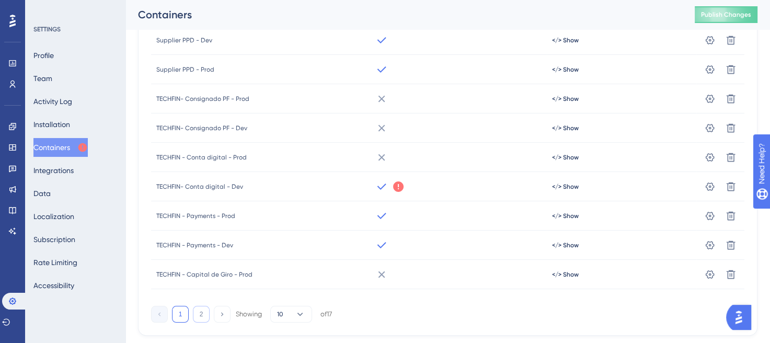
click at [202, 315] on button "2" at bounding box center [201, 314] width 17 height 17
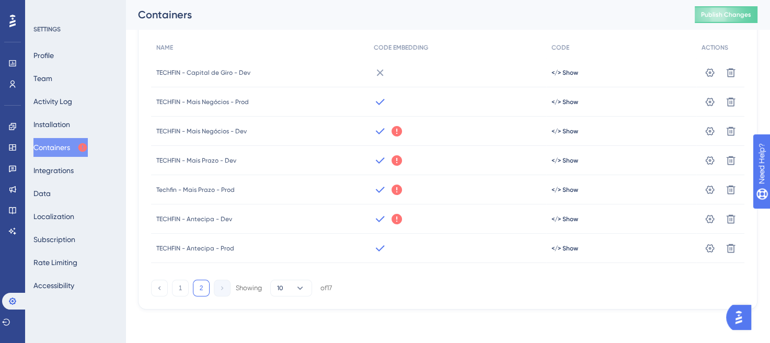
scroll to position [95, 0]
click at [180, 287] on button "1" at bounding box center [180, 288] width 17 height 17
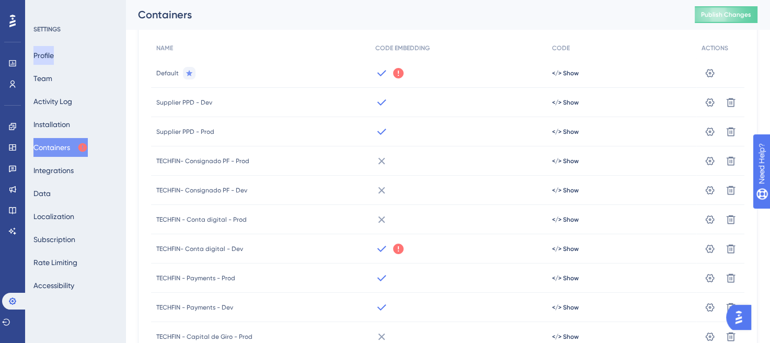
click at [53, 57] on button "Profile" at bounding box center [43, 55] width 20 height 19
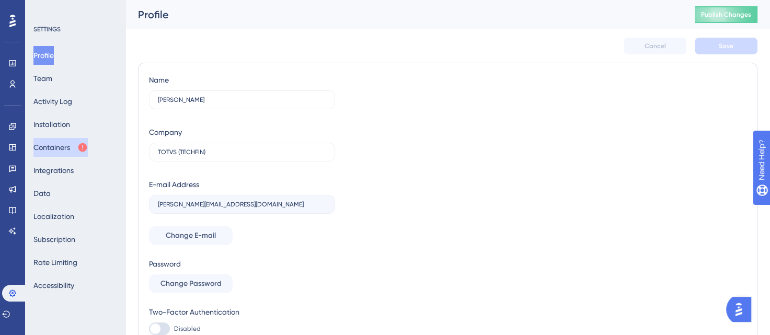
click at [50, 148] on button "Containers" at bounding box center [60, 147] width 54 height 19
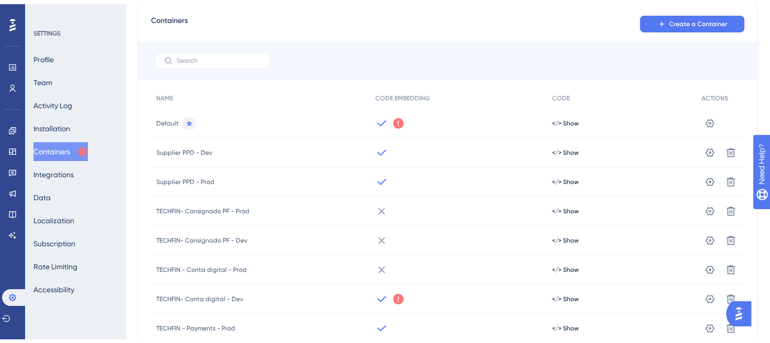
scroll to position [52, 0]
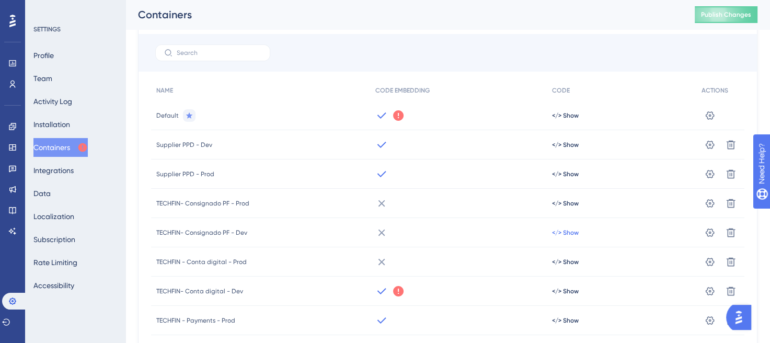
click at [564, 234] on span "</> Show" at bounding box center [565, 232] width 27 height 8
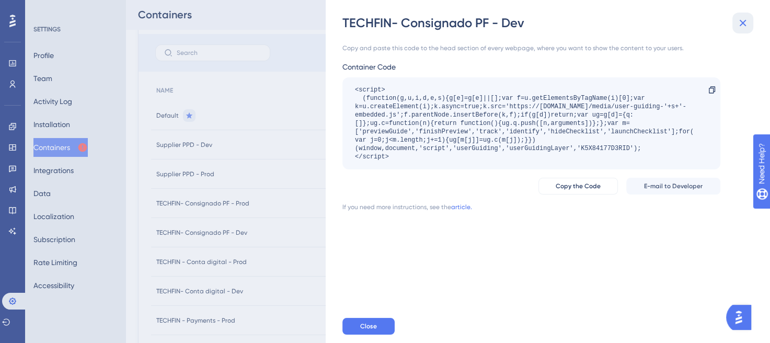
click at [741, 21] on icon at bounding box center [742, 23] width 7 height 7
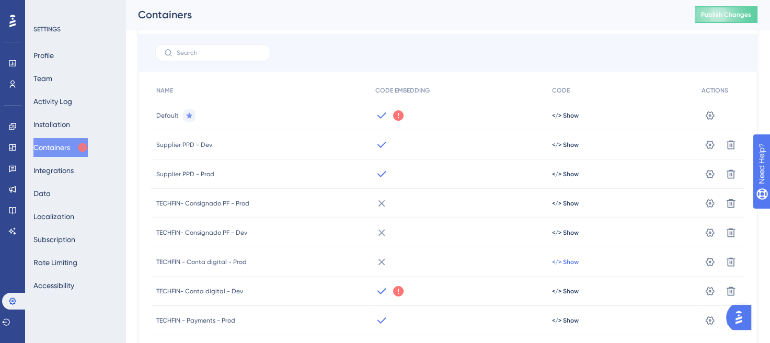
click at [567, 263] on span "</> Show" at bounding box center [565, 262] width 27 height 8
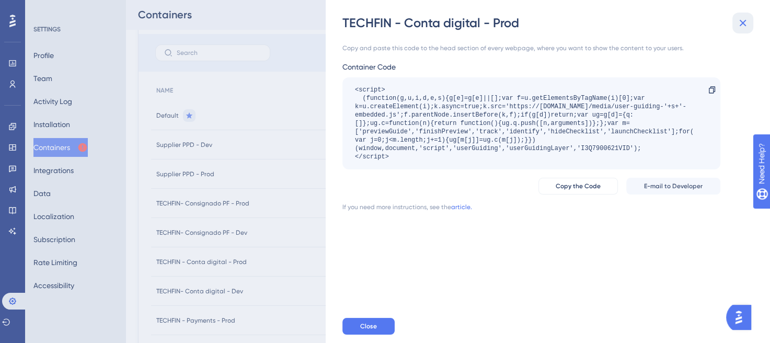
click at [743, 24] on icon at bounding box center [742, 23] width 7 height 7
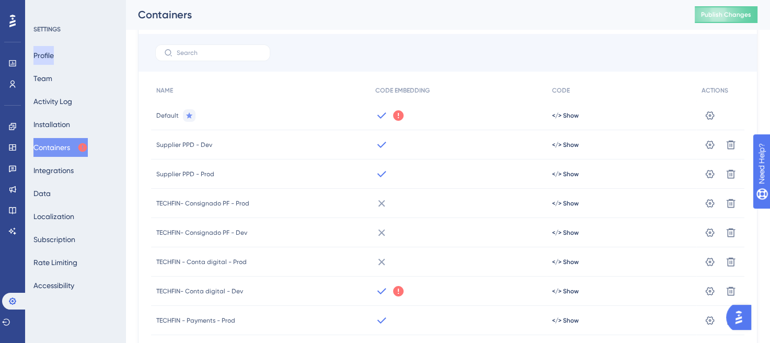
click at [42, 55] on button "Profile" at bounding box center [43, 55] width 20 height 19
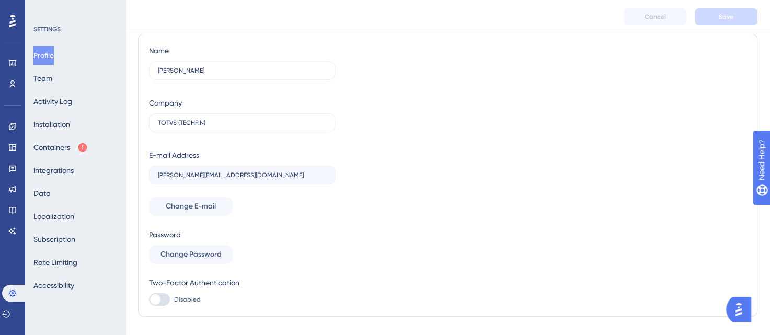
scroll to position [52, 0]
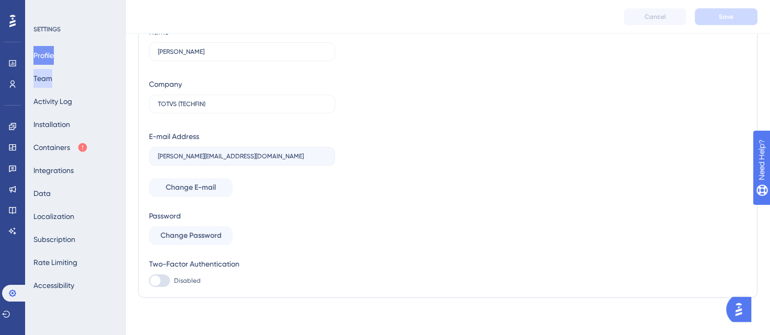
click at [50, 79] on button "Team" at bounding box center [42, 78] width 19 height 19
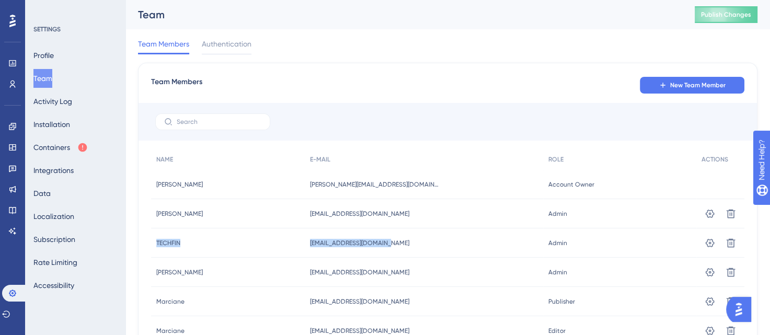
drag, startPoint x: 155, startPoint y: 242, endPoint x: 433, endPoint y: 244, distance: 278.0
click at [0, 0] on div "TECHFIN TECHFIN [EMAIL_ADDRESS][DOMAIN_NAME] [EMAIL_ADDRESS][DOMAIN_NAME] Admin…" at bounding box center [0, 0] width 0 height 0
click at [464, 243] on div "[EMAIL_ADDRESS][DOMAIN_NAME] [EMAIL_ADDRESS][DOMAIN_NAME]" at bounding box center [424, 242] width 238 height 29
drag, startPoint x: 433, startPoint y: 241, endPoint x: 343, endPoint y: 246, distance: 90.6
click at [342, 246] on div "[EMAIL_ADDRESS][DOMAIN_NAME] [EMAIL_ADDRESS][DOMAIN_NAME]" at bounding box center [424, 242] width 238 height 29
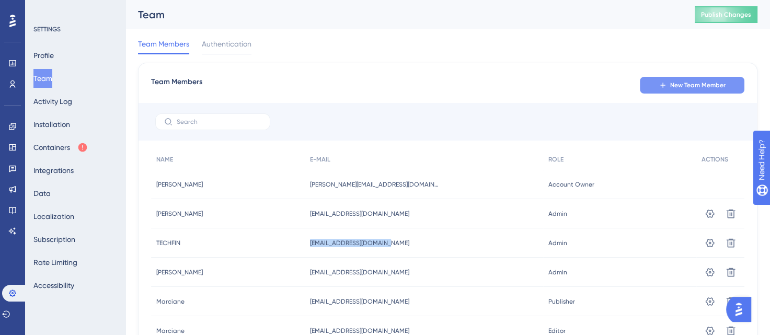
click at [686, 82] on span "New Team Member" at bounding box center [697, 85] width 55 height 8
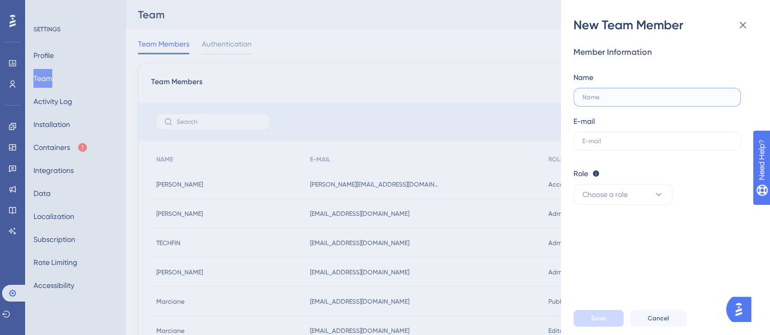
click at [595, 94] on input "text" at bounding box center [656, 97] width 149 height 7
click at [598, 94] on input "[PERSON_NAME]" at bounding box center [656, 97] width 149 height 7
type input "[PERSON_NAME]"
click at [587, 143] on input "text" at bounding box center [656, 140] width 149 height 7
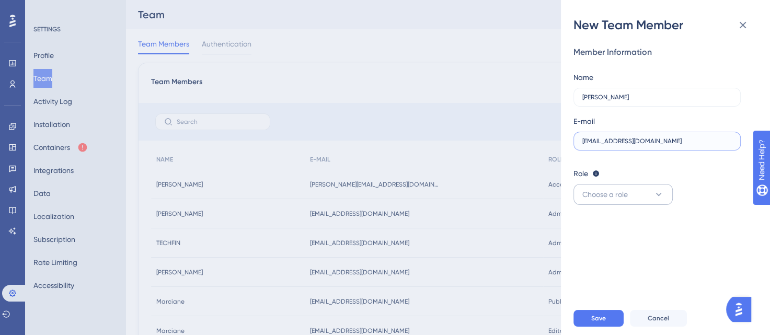
scroll to position [52, 0]
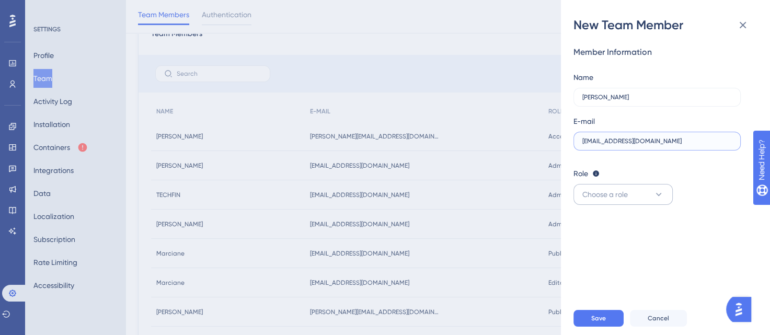
type input "[EMAIL_ADDRESS][DOMAIN_NAME]"
click at [629, 194] on button "Choose a role" at bounding box center [622, 194] width 99 height 21
click at [601, 248] on span "Publisher" at bounding box center [603, 247] width 30 height 13
click at [600, 322] on span "Save" at bounding box center [598, 318] width 15 height 8
click at [737, 25] on icon at bounding box center [742, 25] width 13 height 13
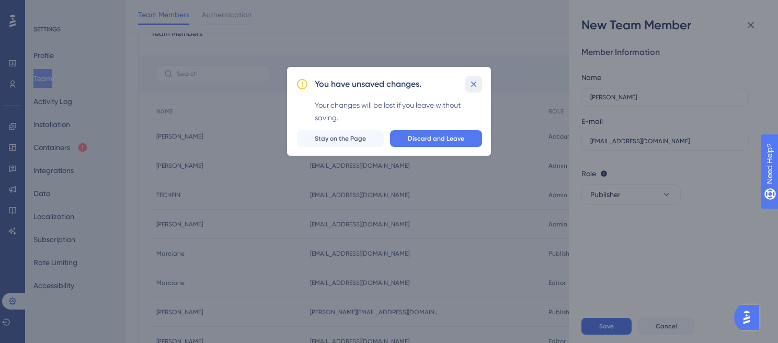
click at [477, 83] on icon at bounding box center [473, 84] width 10 height 10
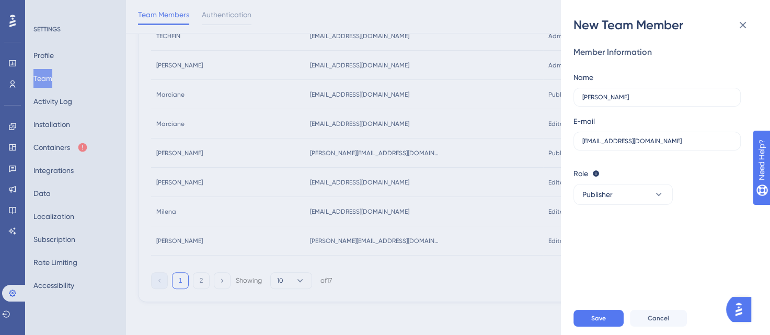
click at [199, 280] on div "New Team Member Member Information Name [PERSON_NAME] E-mail [EMAIL_ADDRESS][DO…" at bounding box center [385, 167] width 770 height 335
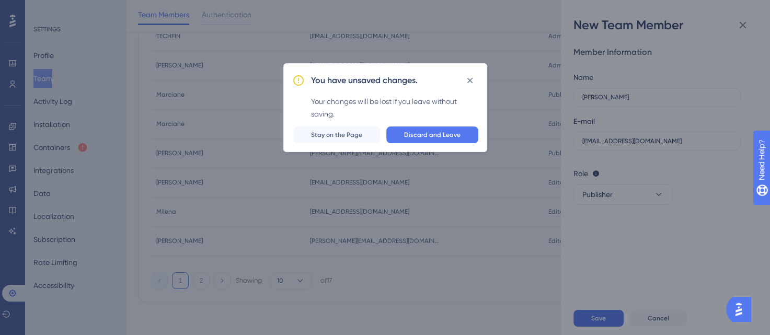
scroll to position [203, 0]
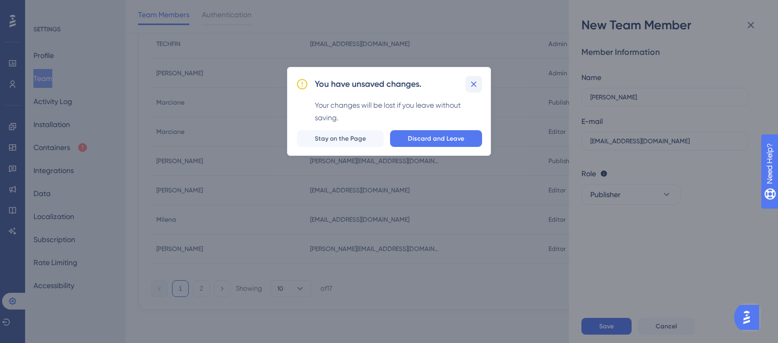
click at [474, 81] on icon at bounding box center [473, 84] width 10 height 10
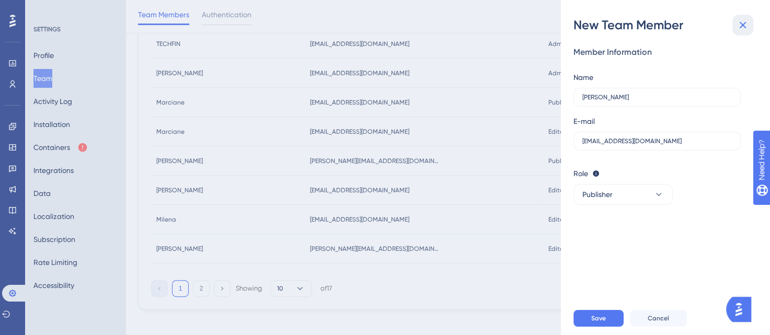
click at [740, 25] on icon at bounding box center [742, 25] width 13 height 13
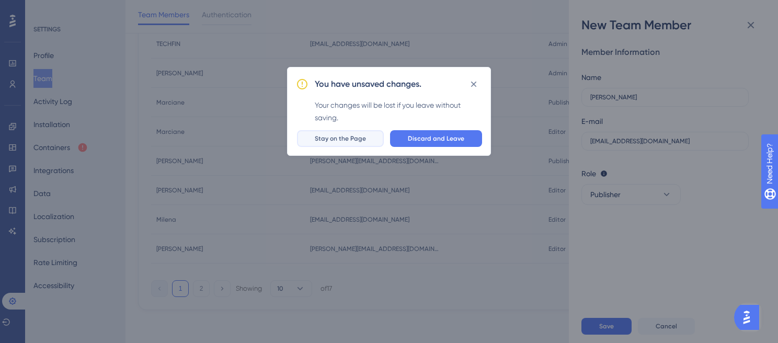
click at [357, 138] on span "Stay on the Page" at bounding box center [340, 138] width 51 height 8
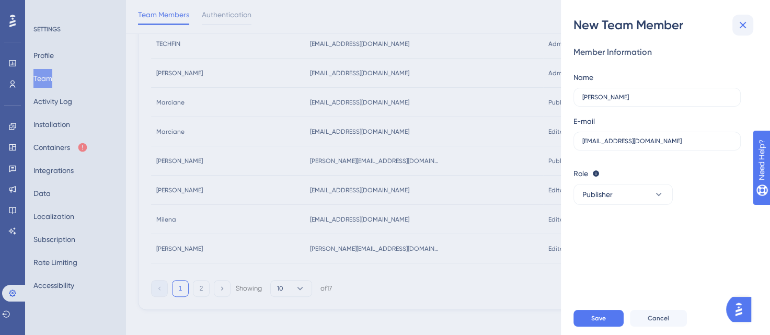
click at [746, 25] on icon at bounding box center [742, 25] width 13 height 13
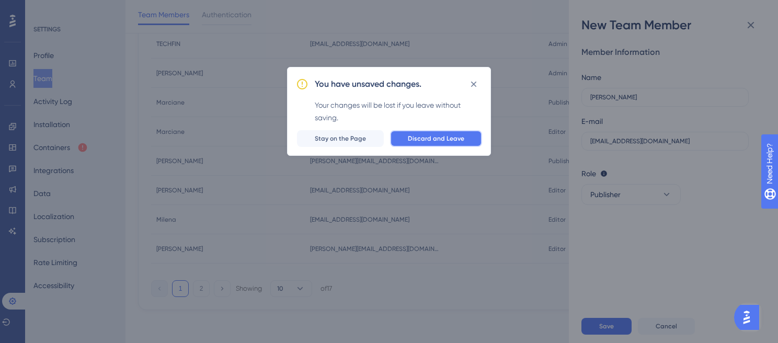
click at [438, 139] on span "Discard and Leave" at bounding box center [436, 138] width 56 height 8
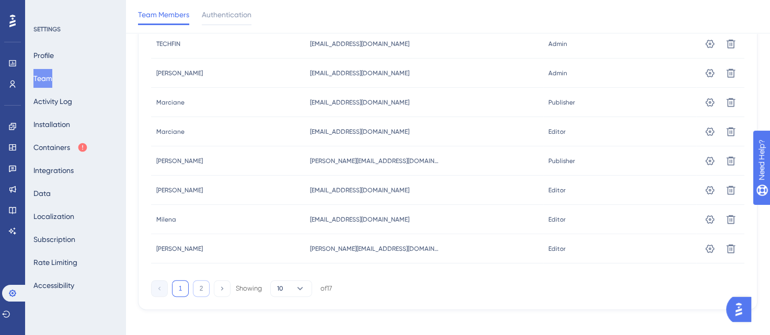
click at [196, 287] on button "2" at bounding box center [201, 288] width 17 height 17
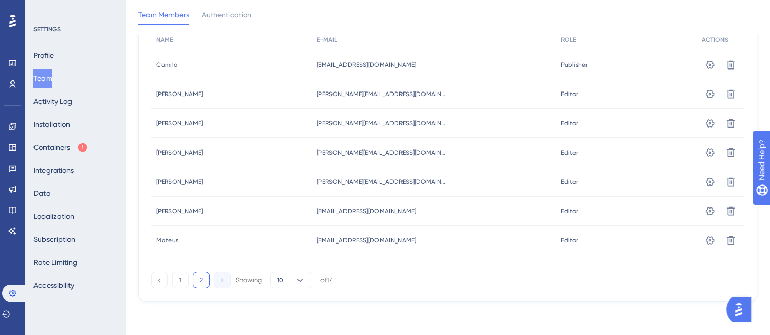
scroll to position [123, 0]
click at [704, 241] on icon at bounding box center [709, 241] width 10 height 10
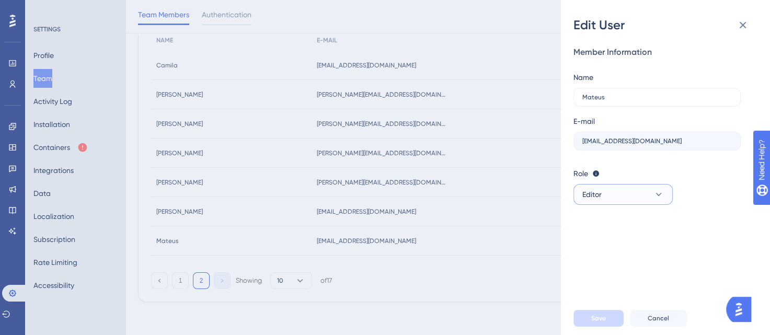
click at [639, 196] on button "Editor" at bounding box center [622, 194] width 99 height 21
click at [598, 250] on span "Publisher" at bounding box center [603, 247] width 30 height 13
click at [584, 323] on button "Save" at bounding box center [598, 318] width 50 height 17
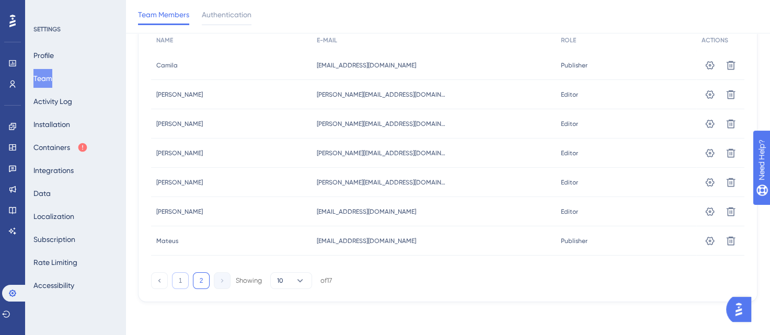
click at [182, 282] on button "1" at bounding box center [180, 280] width 17 height 17
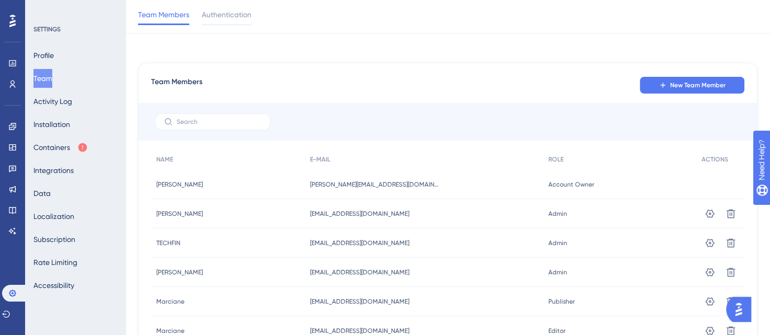
scroll to position [0, 0]
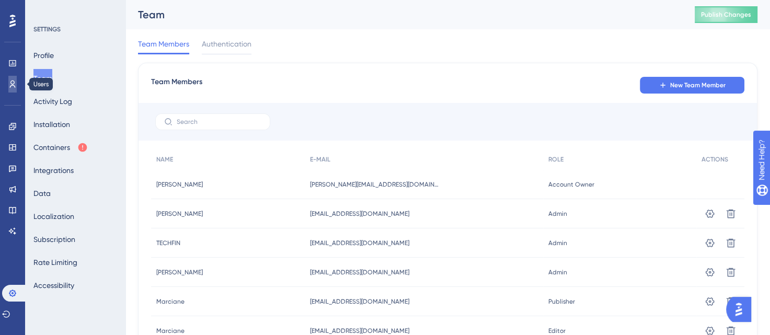
click at [10, 77] on link at bounding box center [12, 84] width 8 height 17
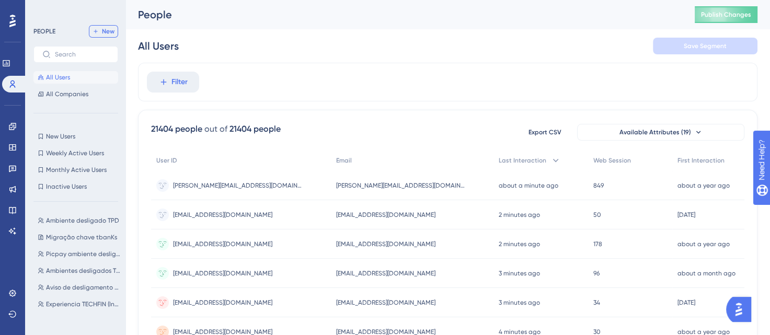
click at [109, 31] on span "New" at bounding box center [108, 31] width 13 height 8
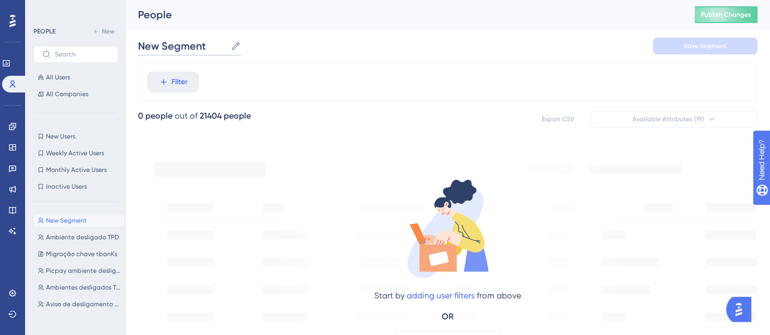
click at [180, 46] on input "New Segment" at bounding box center [182, 46] width 88 height 15
drag, startPoint x: 209, startPoint y: 47, endPoint x: 129, endPoint y: 50, distance: 80.5
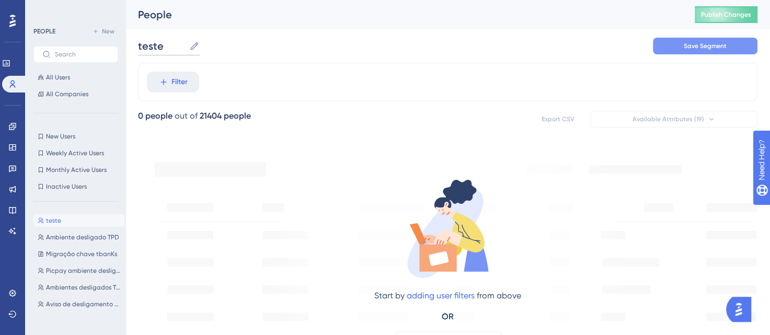
type input "teste"
click at [723, 47] on span "Save Segment" at bounding box center [705, 46] width 43 height 8
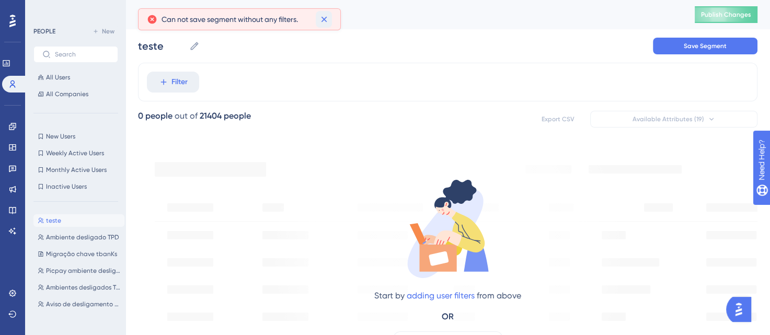
click at [326, 20] on icon at bounding box center [324, 19] width 10 height 10
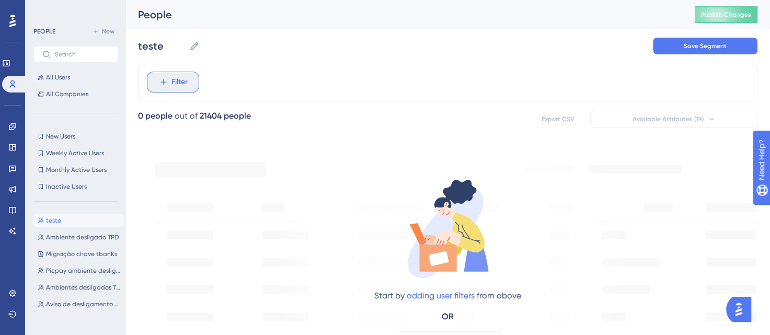
click at [182, 80] on span "Filter" at bounding box center [179, 82] width 16 height 13
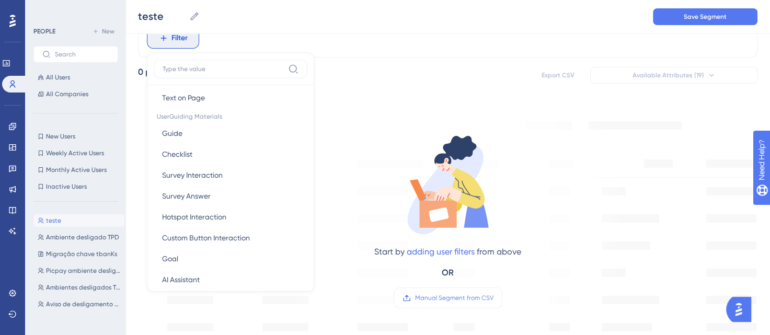
scroll to position [157, 0]
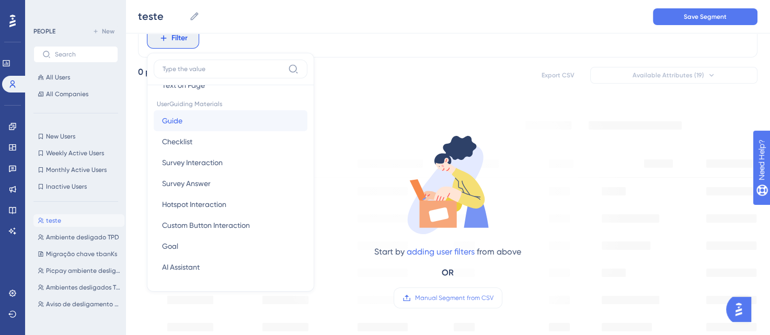
click at [180, 121] on span "Guide" at bounding box center [172, 120] width 20 height 13
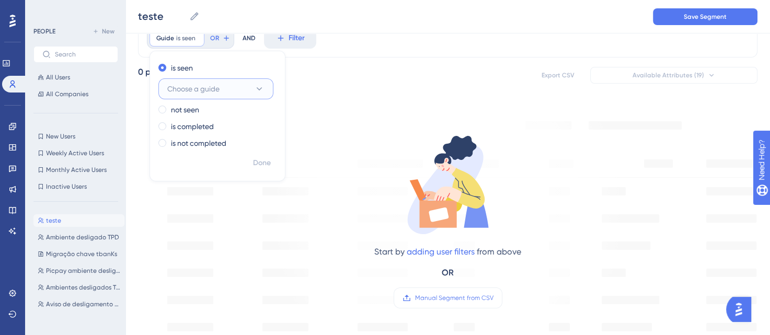
click at [240, 89] on button "Choose a guide" at bounding box center [215, 88] width 115 height 21
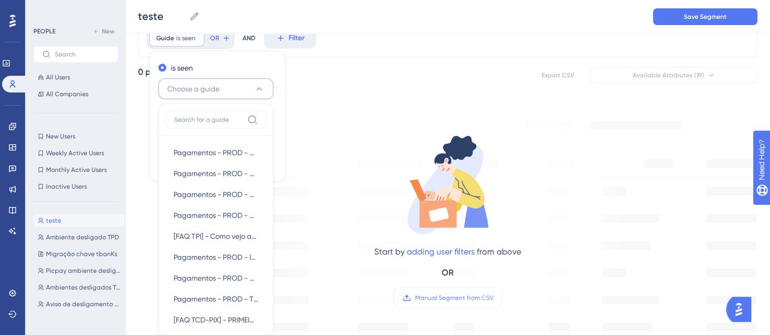
scroll to position [98, 0]
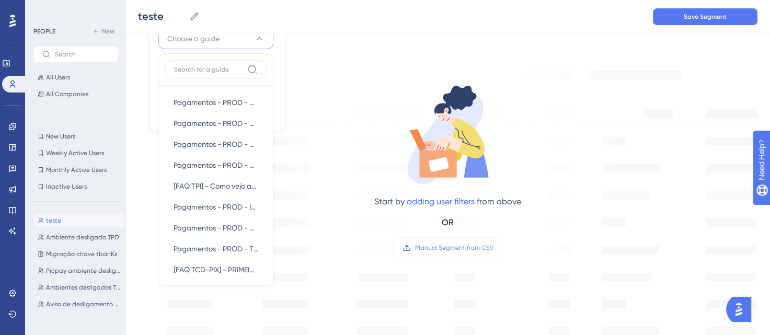
click at [343, 55] on div "Start by adding user filters from above OR Manual Segment from CSV" at bounding box center [448, 161] width 354 height 215
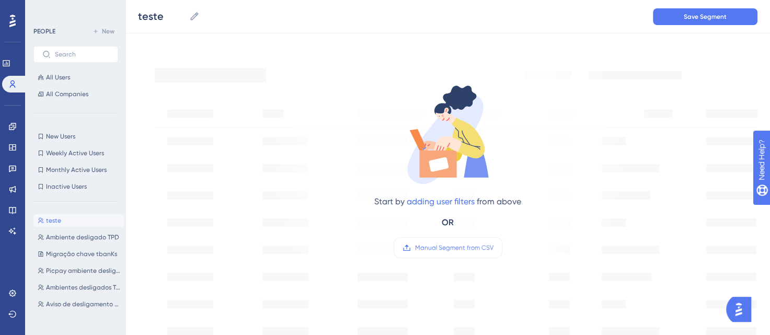
scroll to position [0, 0]
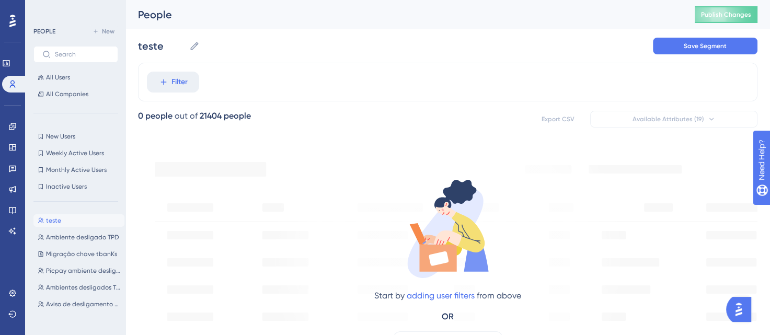
click at [81, 221] on button "teste teste" at bounding box center [78, 220] width 91 height 13
drag, startPoint x: 75, startPoint y: 219, endPoint x: 383, endPoint y: 50, distance: 350.8
click at [381, 50] on div "teste teste Save Segment" at bounding box center [447, 45] width 619 height 33
click at [73, 221] on button "teste teste" at bounding box center [78, 220] width 91 height 13
click at [192, 47] on icon at bounding box center [195, 46] width 8 height 8
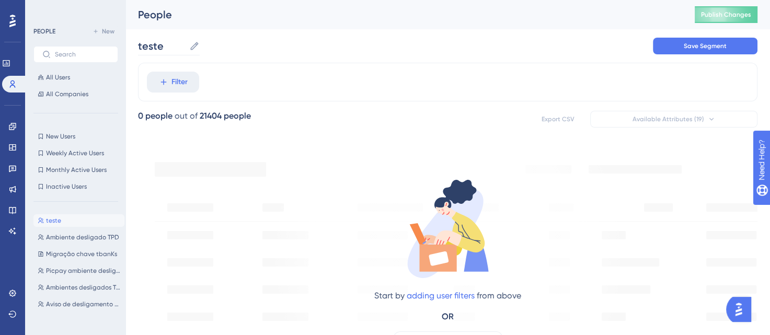
click at [185, 47] on input "teste" at bounding box center [161, 46] width 47 height 15
click at [372, 44] on div "teste teste Save Segment" at bounding box center [447, 45] width 619 height 33
click at [718, 39] on button "Save Segment" at bounding box center [705, 46] width 105 height 17
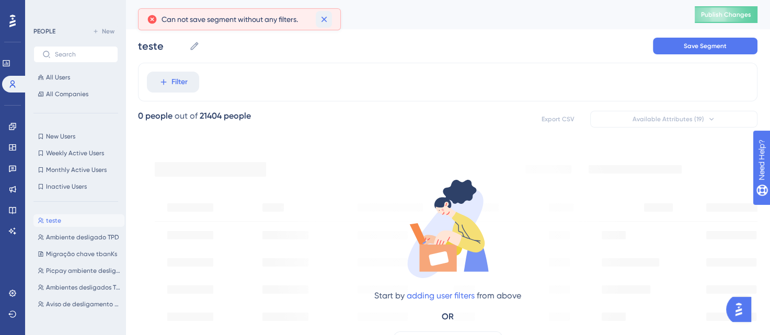
click at [327, 20] on icon at bounding box center [324, 19] width 10 height 10
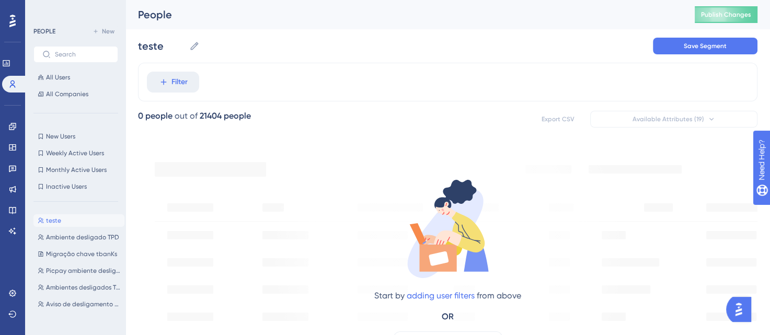
click at [99, 221] on button "teste teste" at bounding box center [78, 220] width 91 height 13
